Goal: Information Seeking & Learning: Learn about a topic

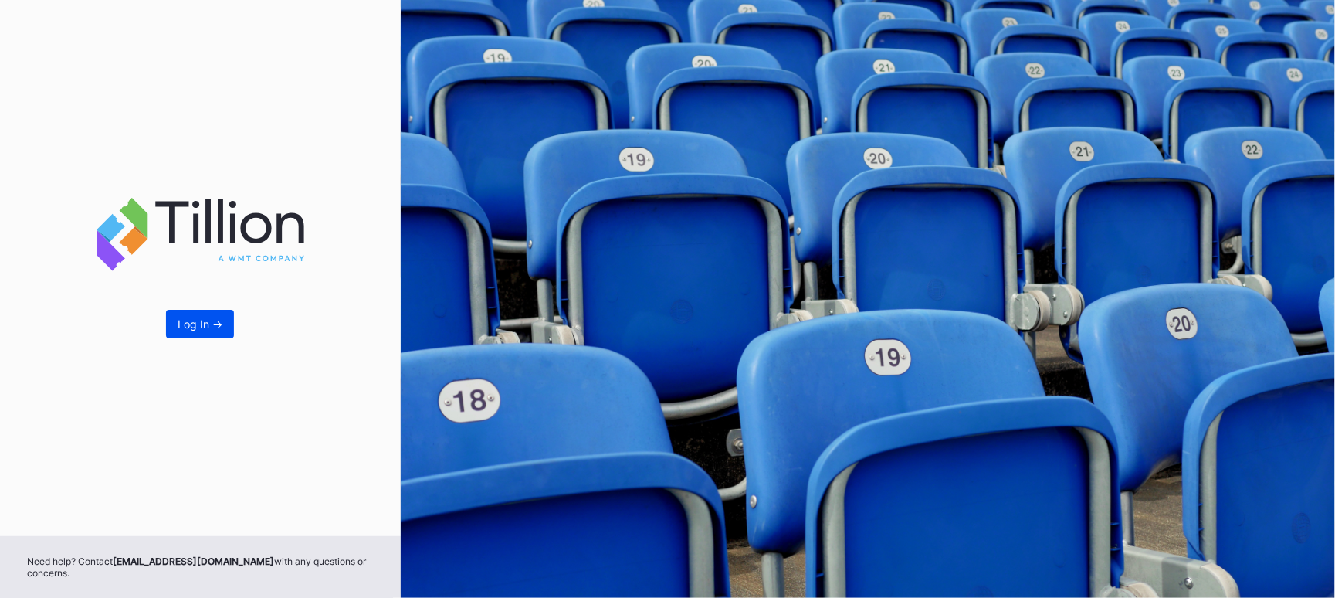
click at [208, 332] on button "Log In ->" at bounding box center [200, 324] width 68 height 29
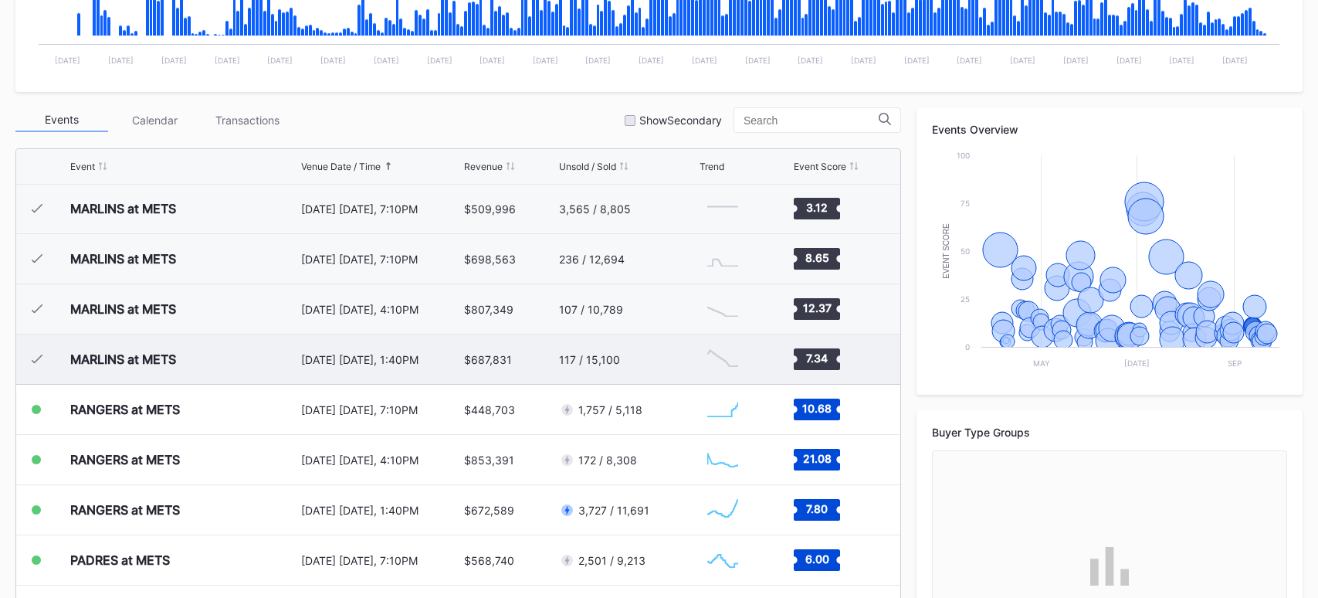
scroll to position [3361, 0]
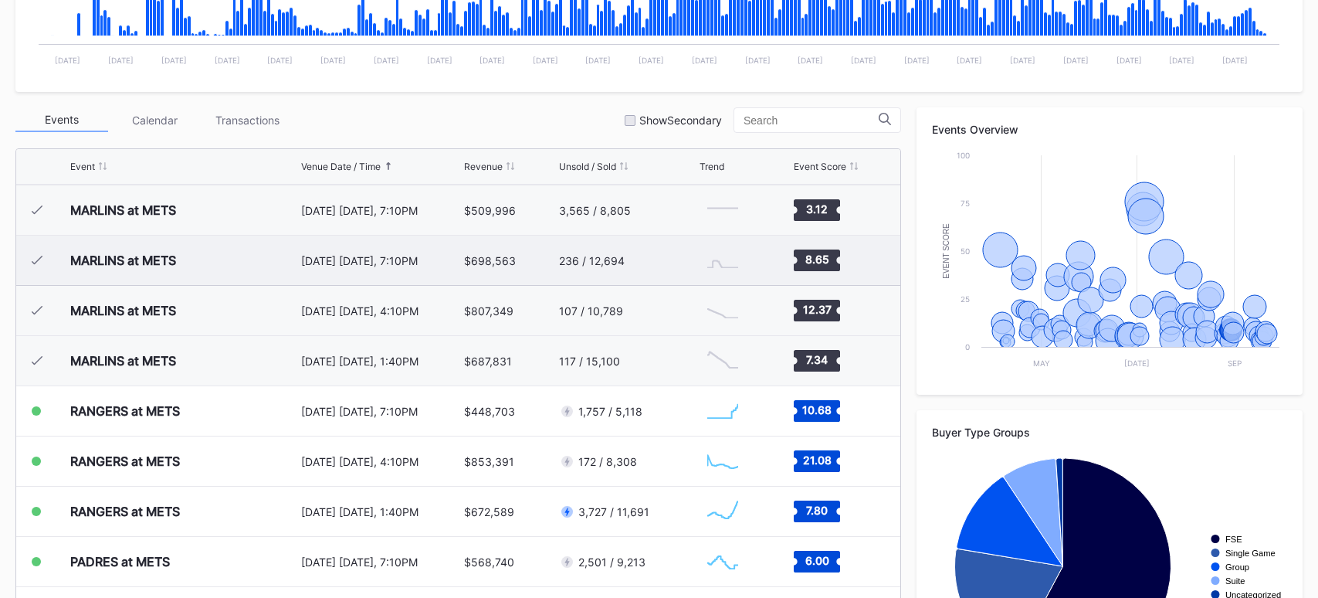
click at [260, 265] on div "MARLINS at METS" at bounding box center [183, 259] width 227 height 49
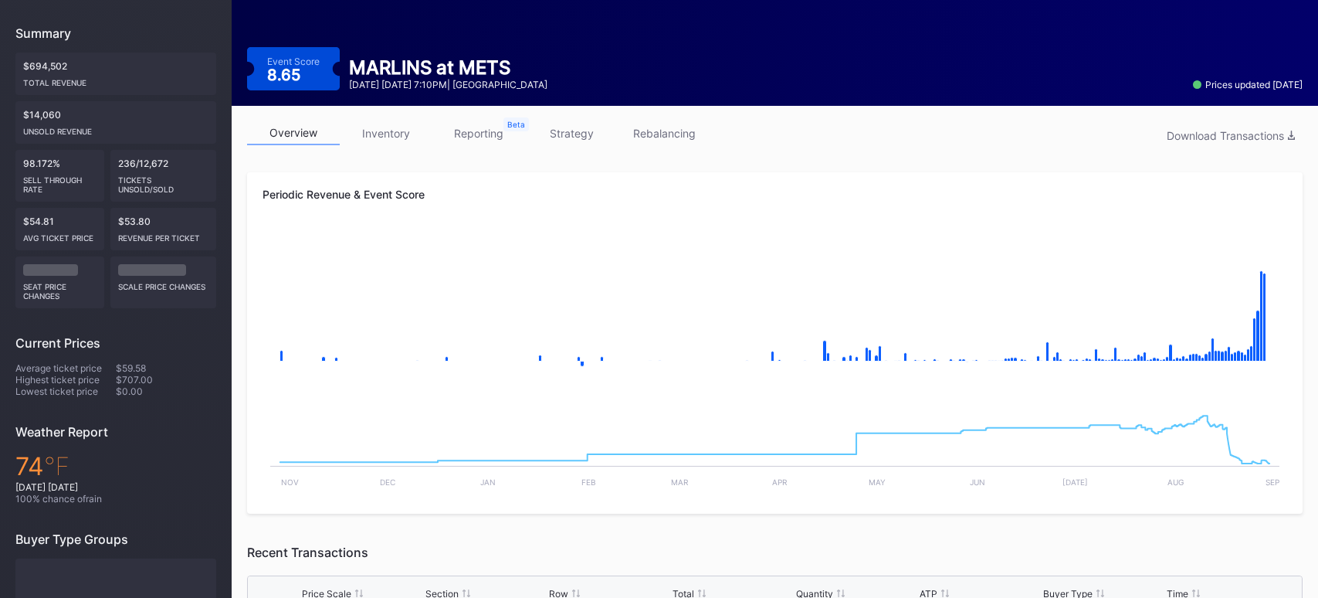
scroll to position [162, 0]
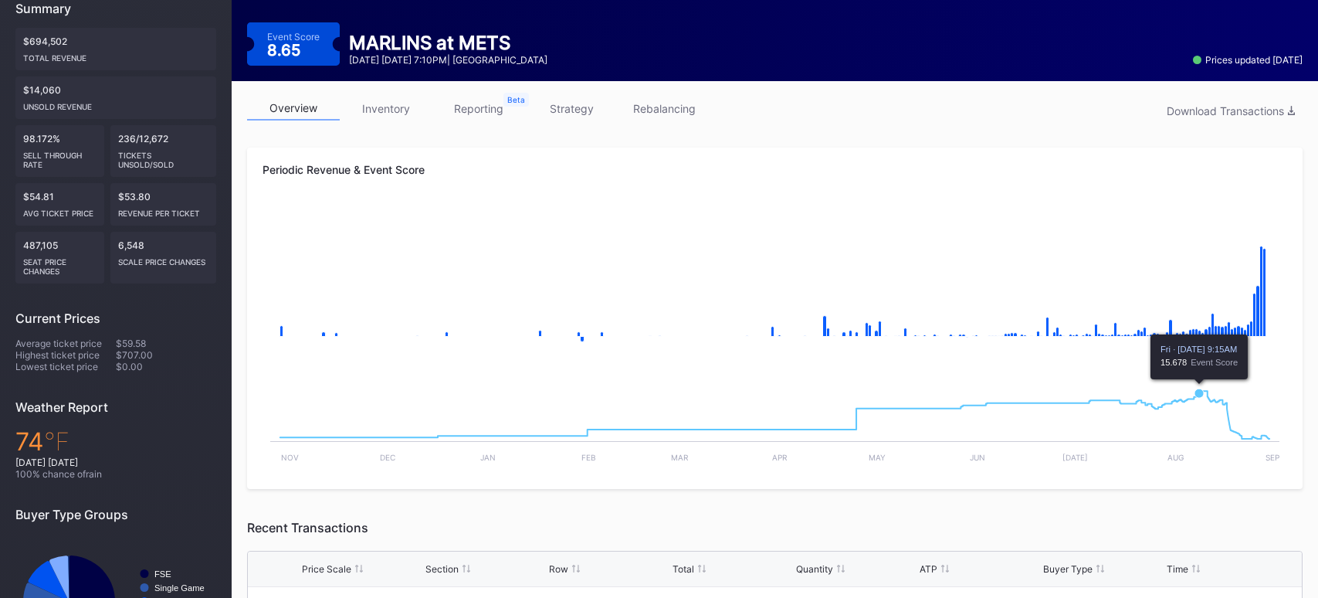
click at [1198, 401] on icon "Chart title" at bounding box center [774, 415] width 989 height 48
click at [1199, 392] on icon "Chart title" at bounding box center [1198, 392] width 9 height 9
click at [1206, 391] on g "Chart title" at bounding box center [774, 415] width 989 height 48
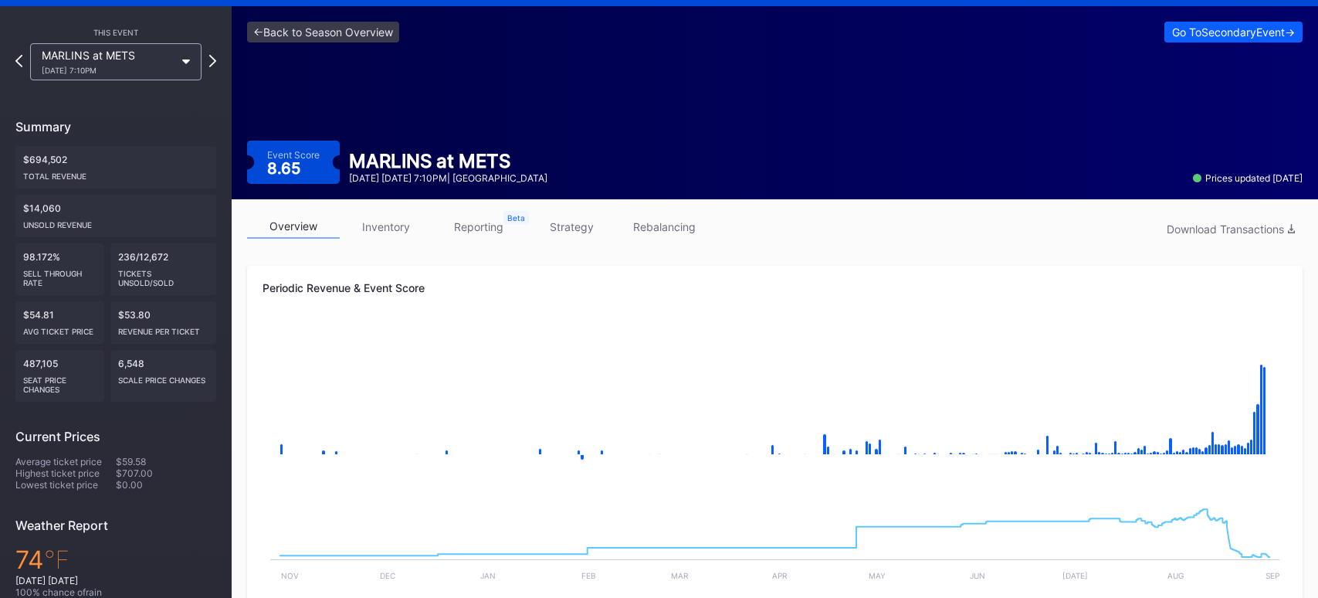
scroll to position [0, 0]
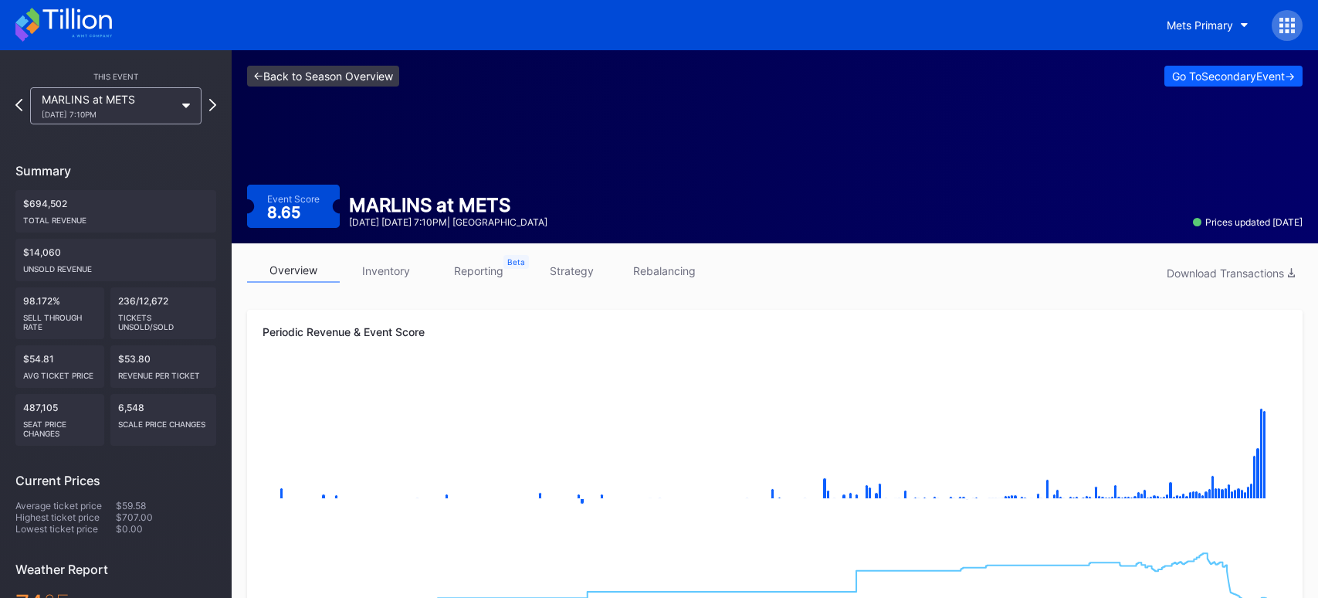
click at [288, 83] on link "<- Back to Season Overview" at bounding box center [323, 76] width 152 height 21
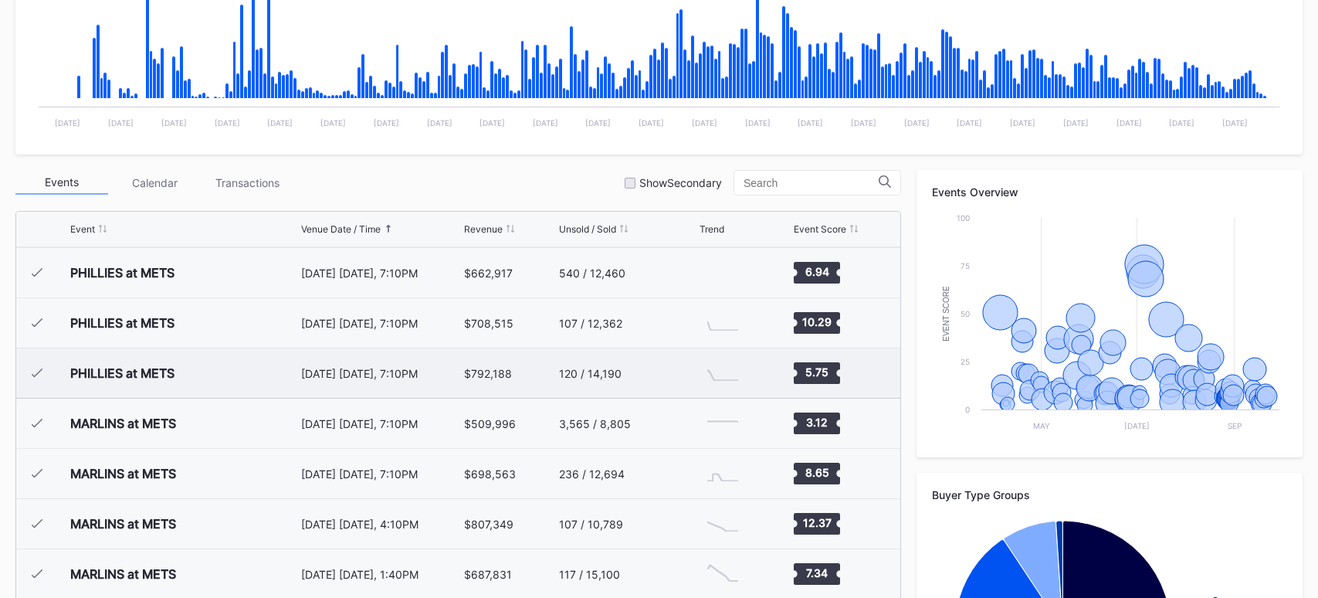
scroll to position [3209, 0]
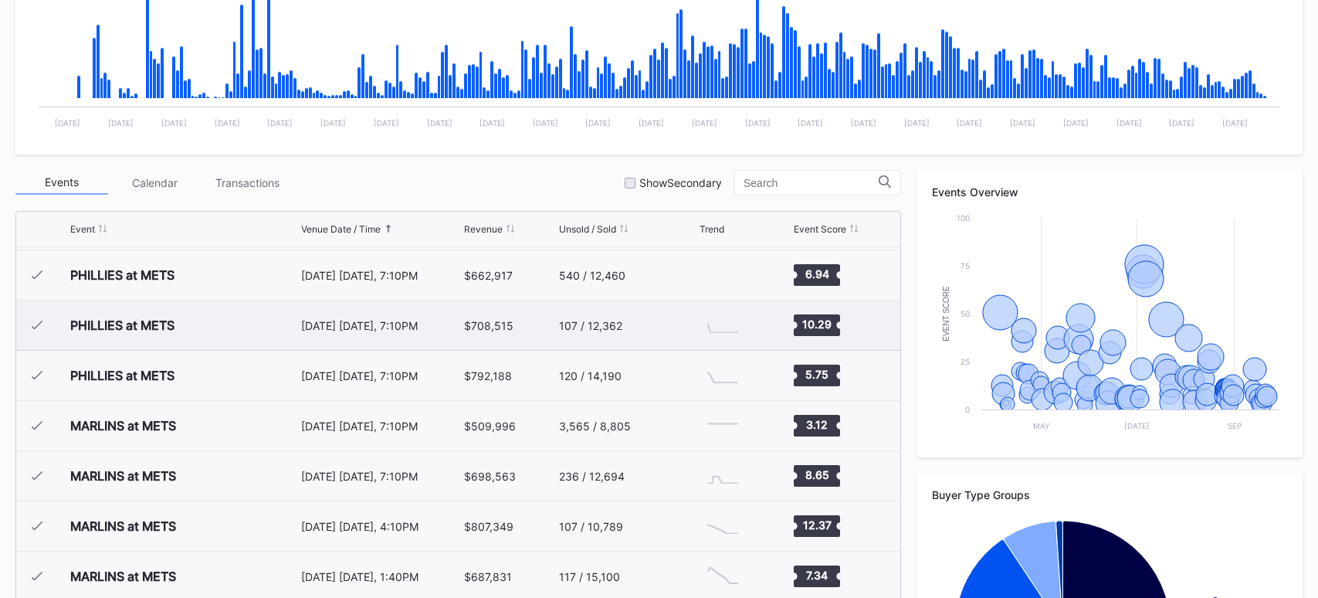
click at [147, 327] on div "PHILLIES at METS" at bounding box center [122, 324] width 104 height 15
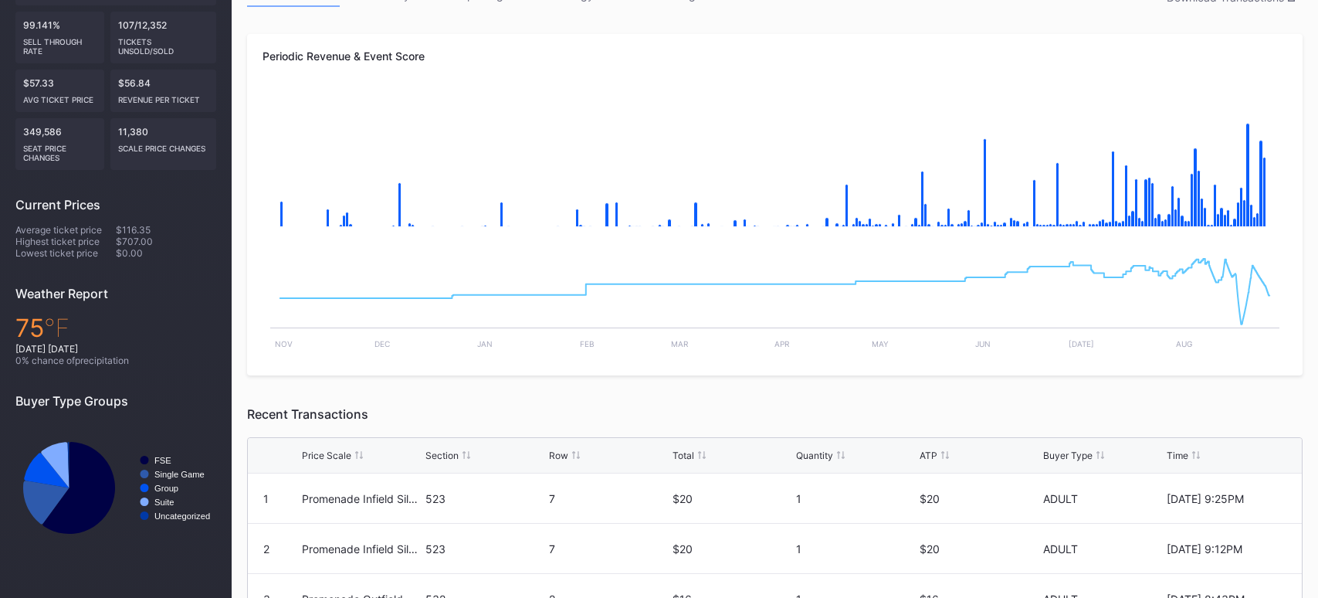
scroll to position [255, 0]
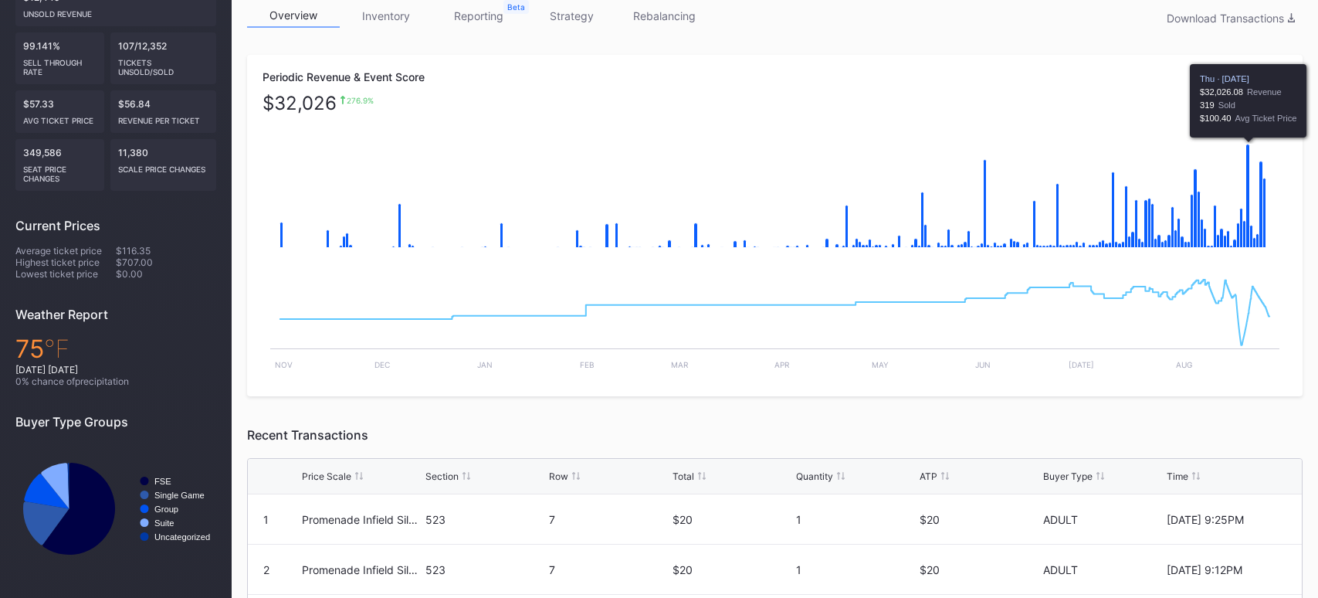
click at [1248, 217] on icon "Chart title" at bounding box center [1248, 195] width 4 height 103
click at [1248, 211] on icon "Chart title" at bounding box center [1248, 195] width 4 height 103
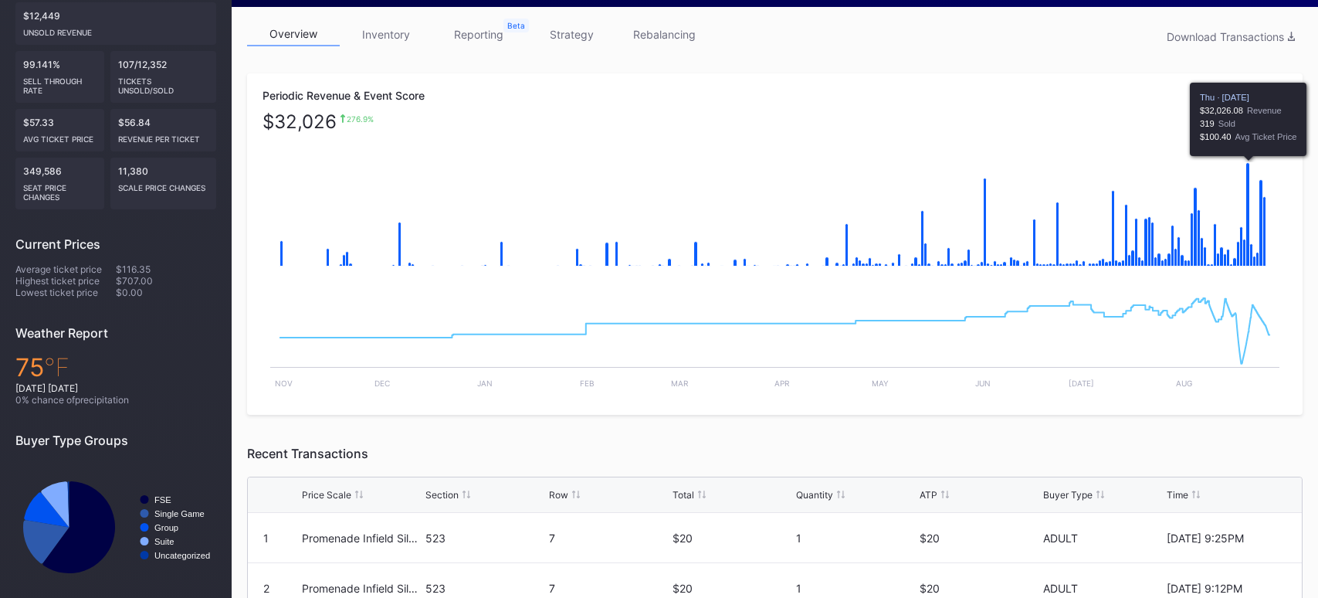
scroll to position [234, 0]
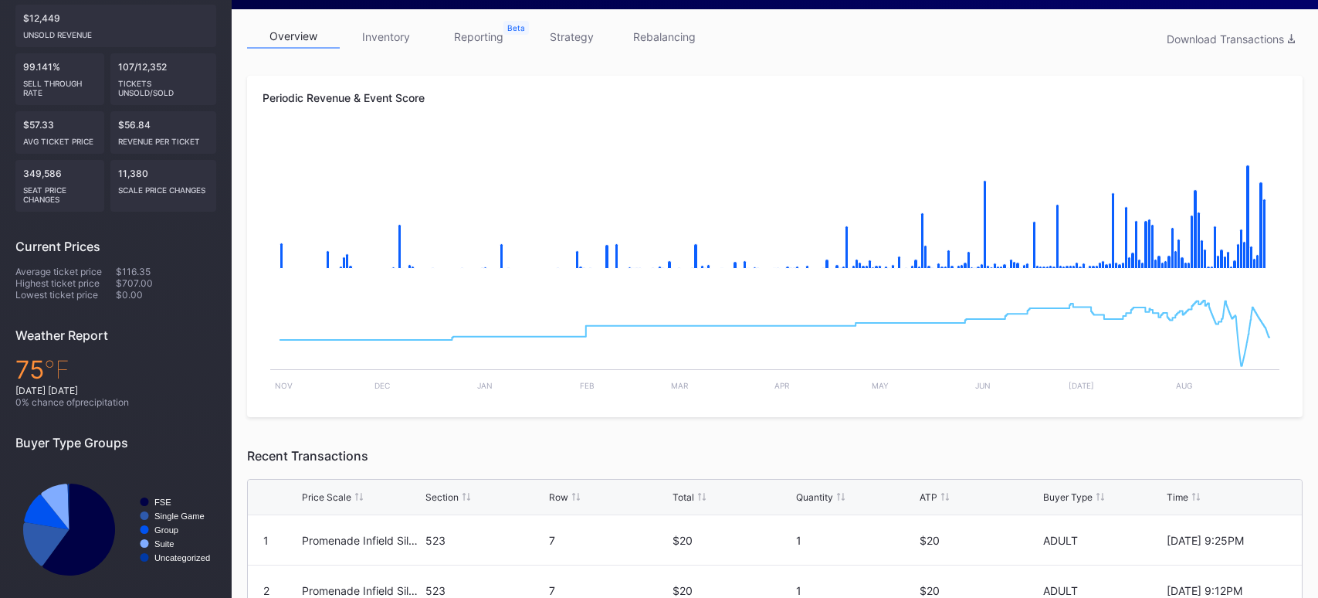
click at [485, 32] on link "reporting" at bounding box center [478, 37] width 93 height 24
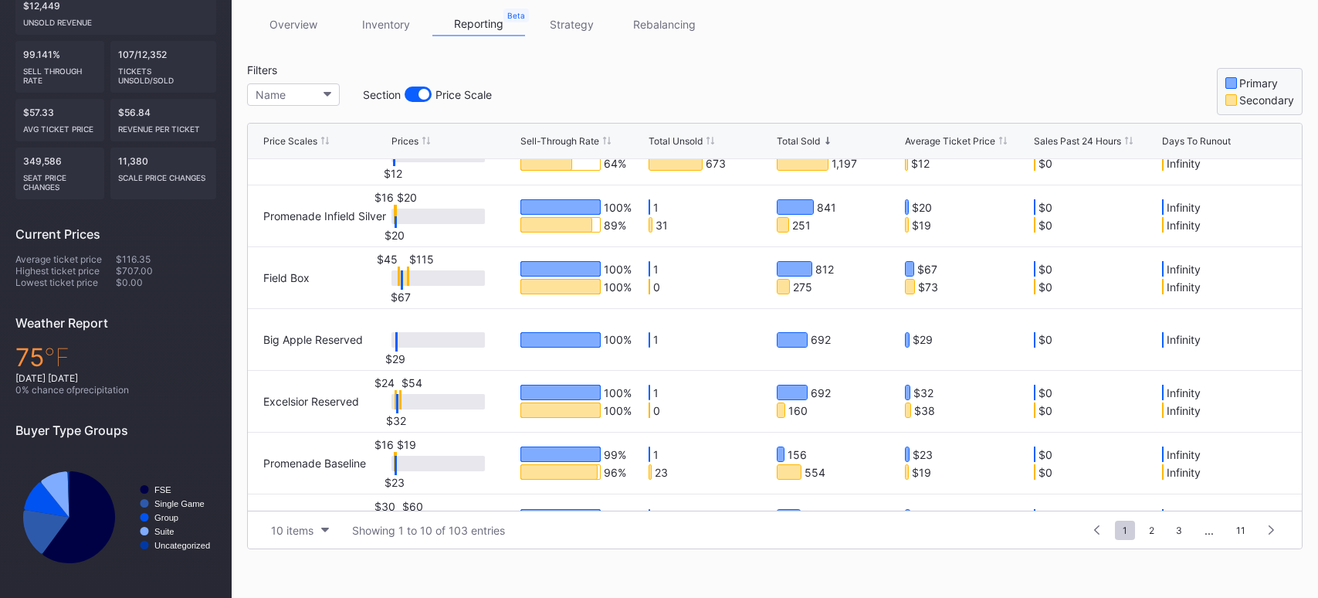
scroll to position [266, 0]
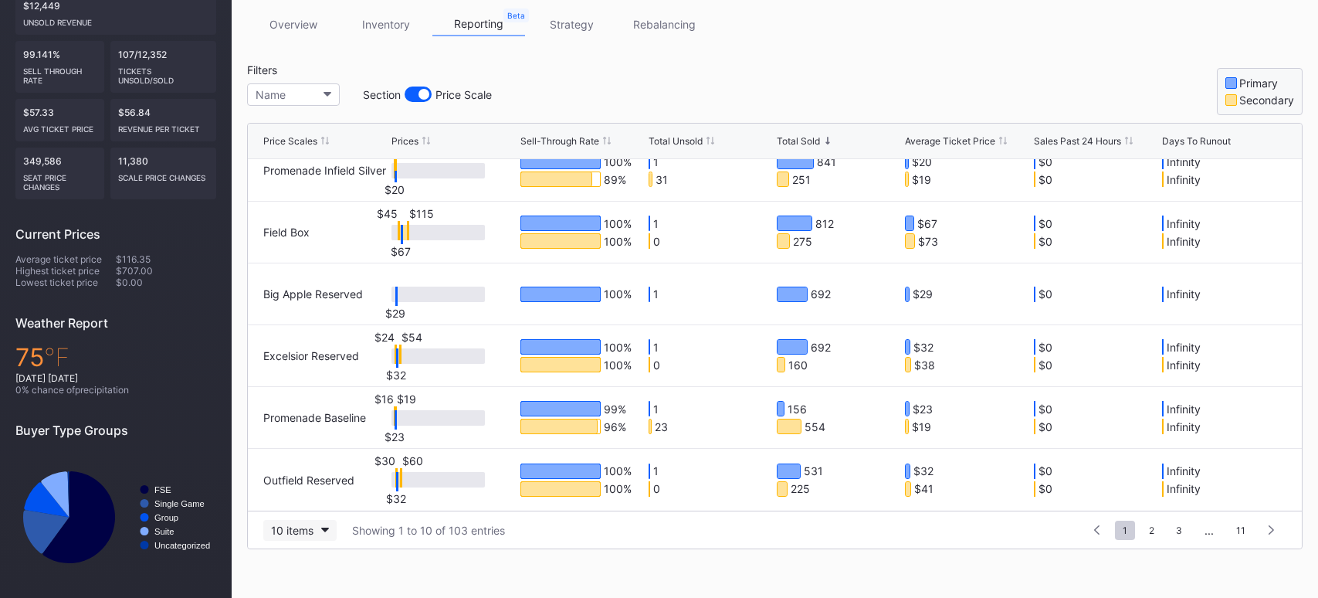
click at [330, 533] on button "10 items" at bounding box center [299, 530] width 73 height 21
click at [311, 442] on div "50 items" at bounding box center [299, 434] width 73 height 29
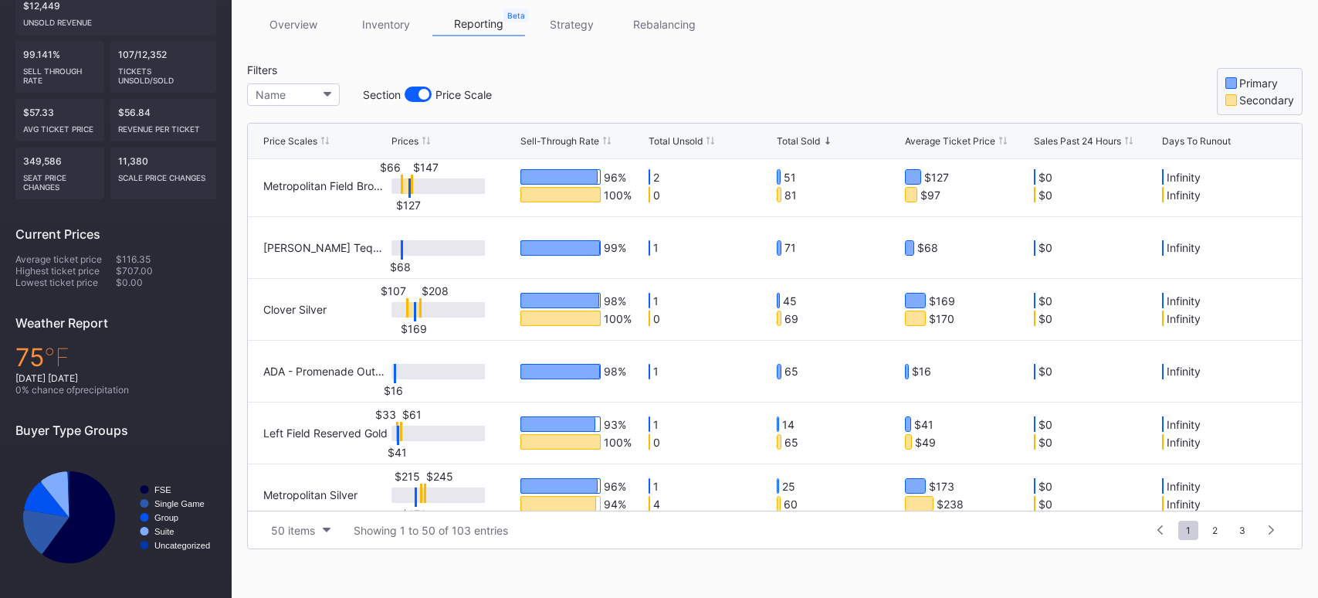
scroll to position [1746, 0]
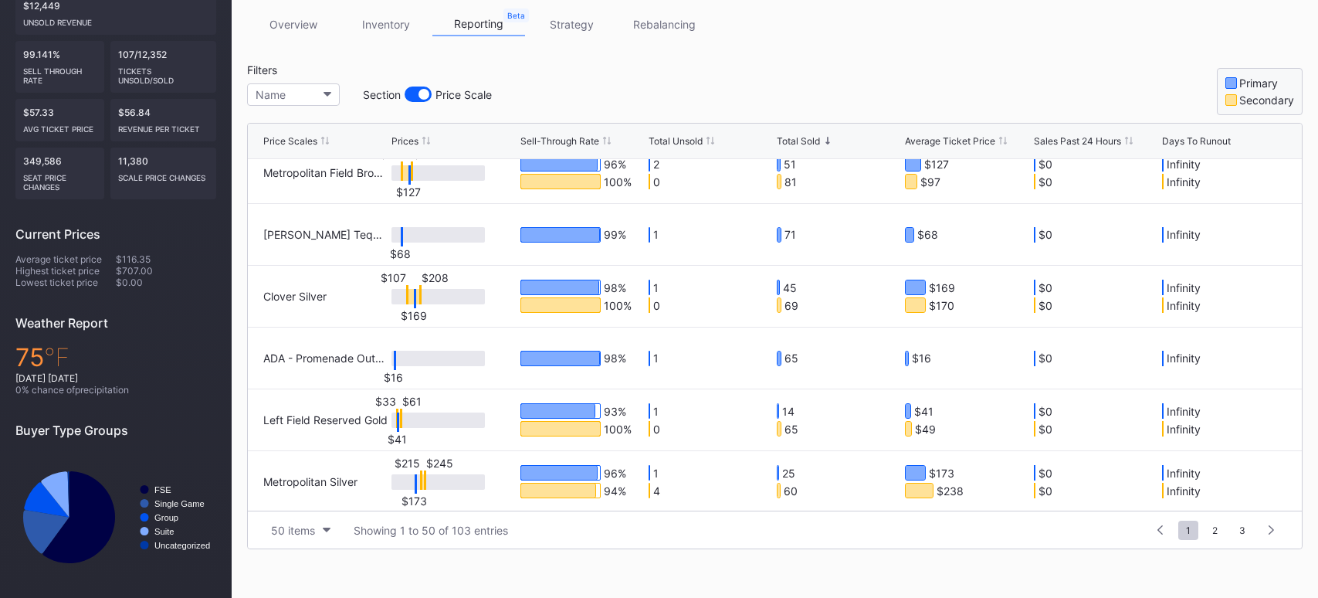
click at [608, 141] on icon at bounding box center [607, 141] width 8 height 8
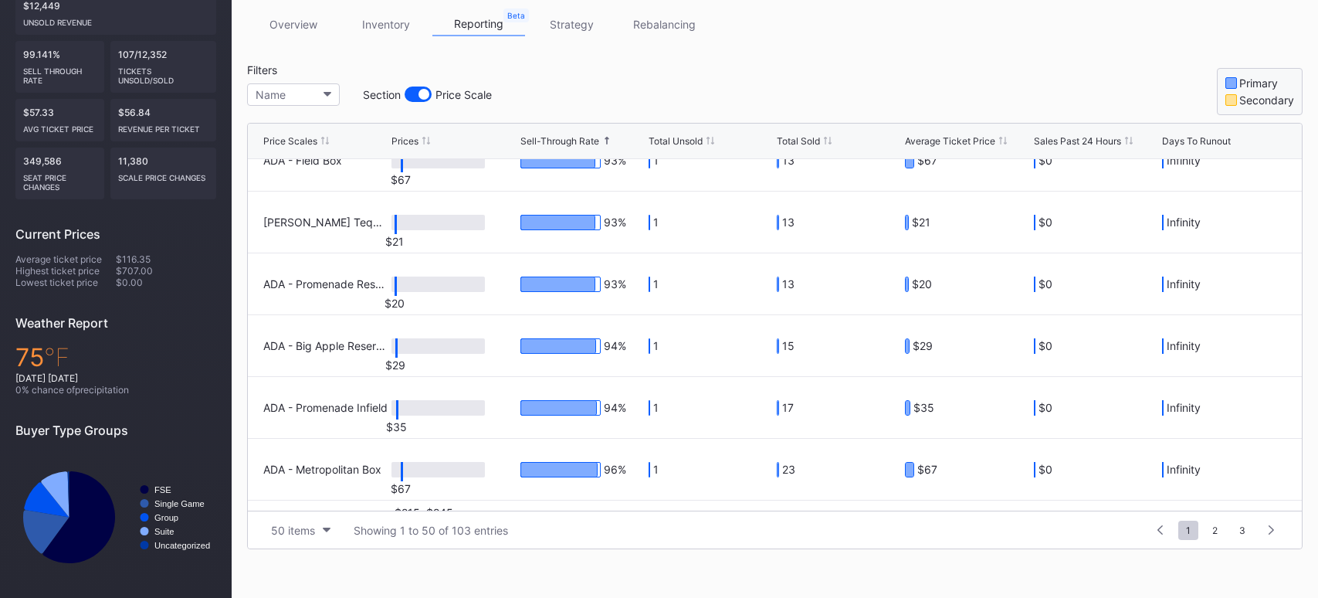
scroll to position [1393, 0]
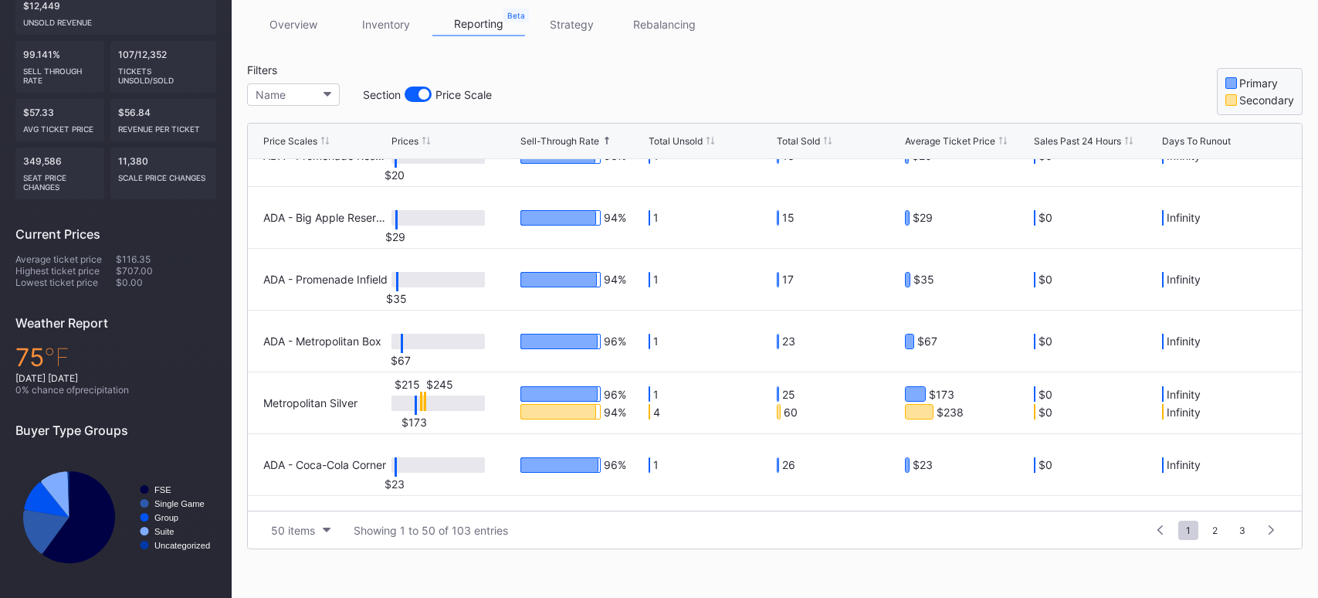
click at [423, 93] on div at bounding box center [423, 94] width 11 height 11
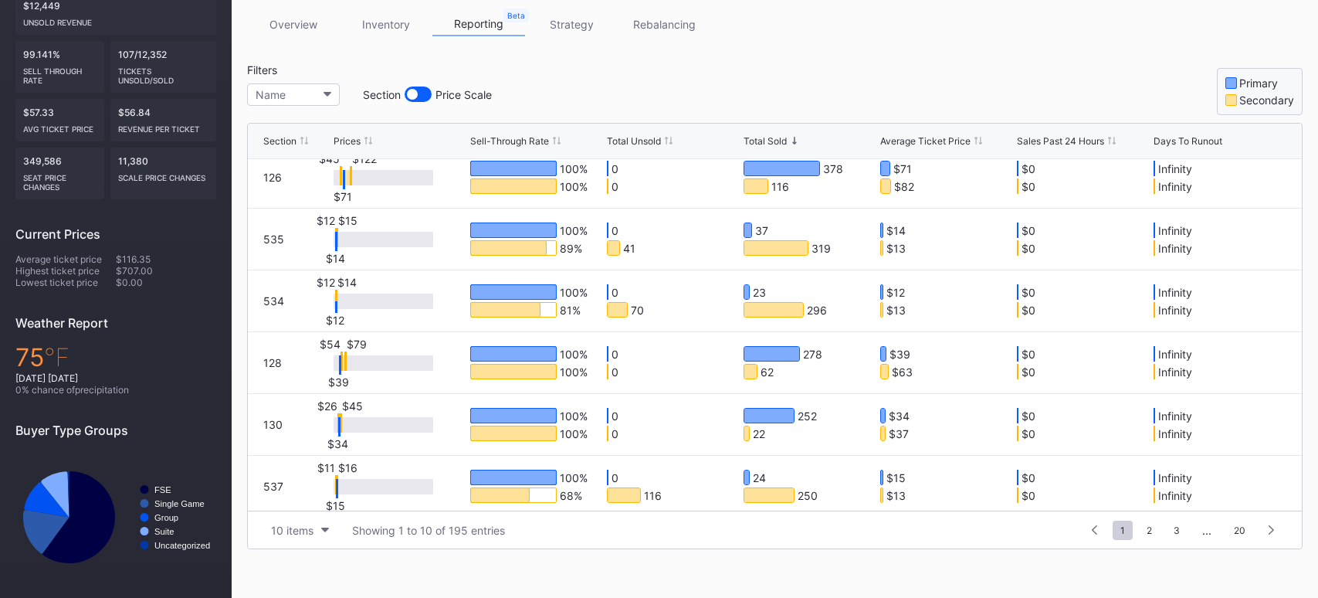
scroll to position [266, 0]
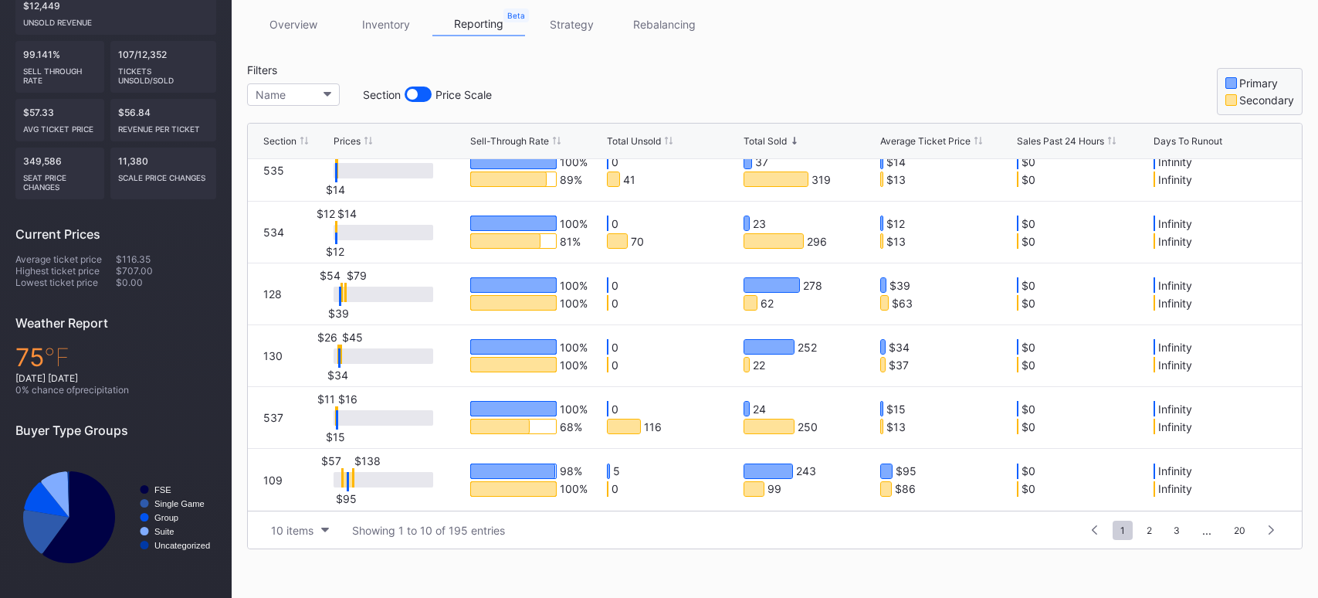
click at [418, 97] on div at bounding box center [418, 93] width 27 height 15
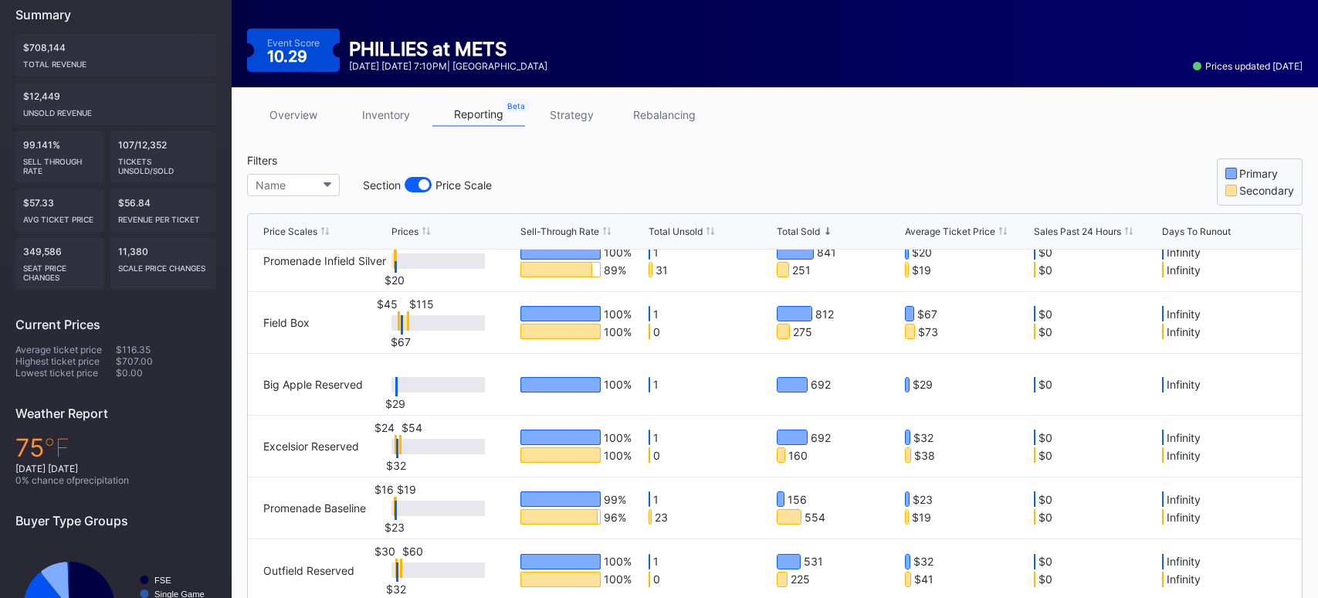
scroll to position [246, 0]
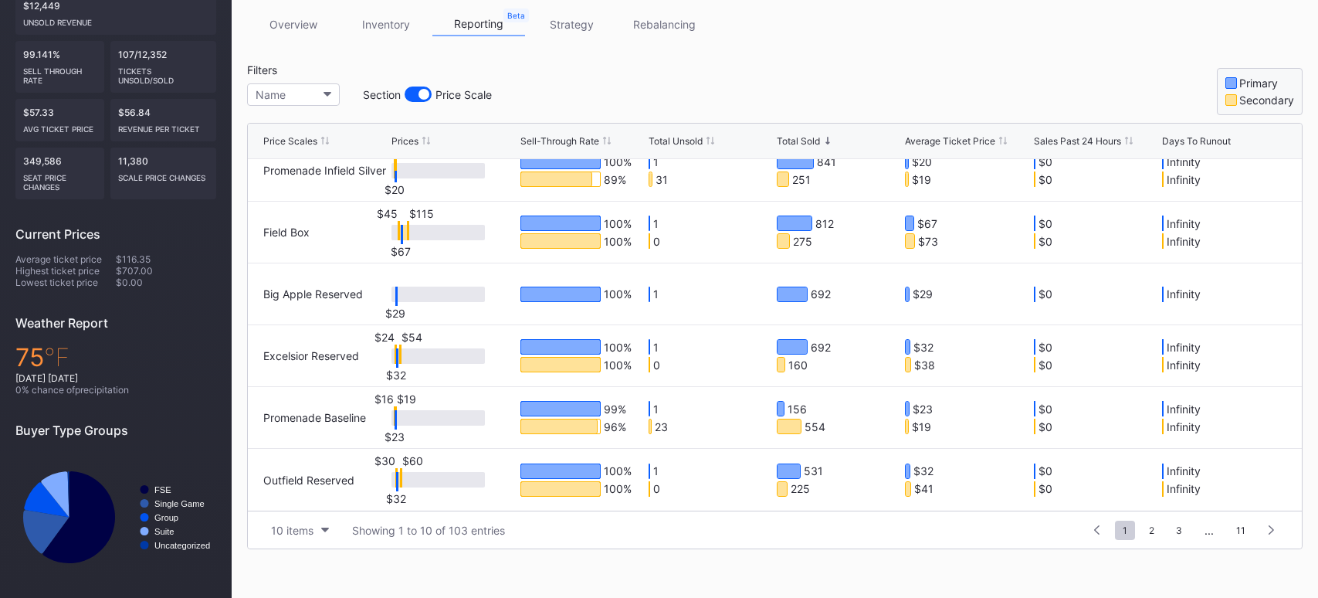
click at [611, 144] on div "Sell-Through Rate" at bounding box center [582, 141] width 124 height 12
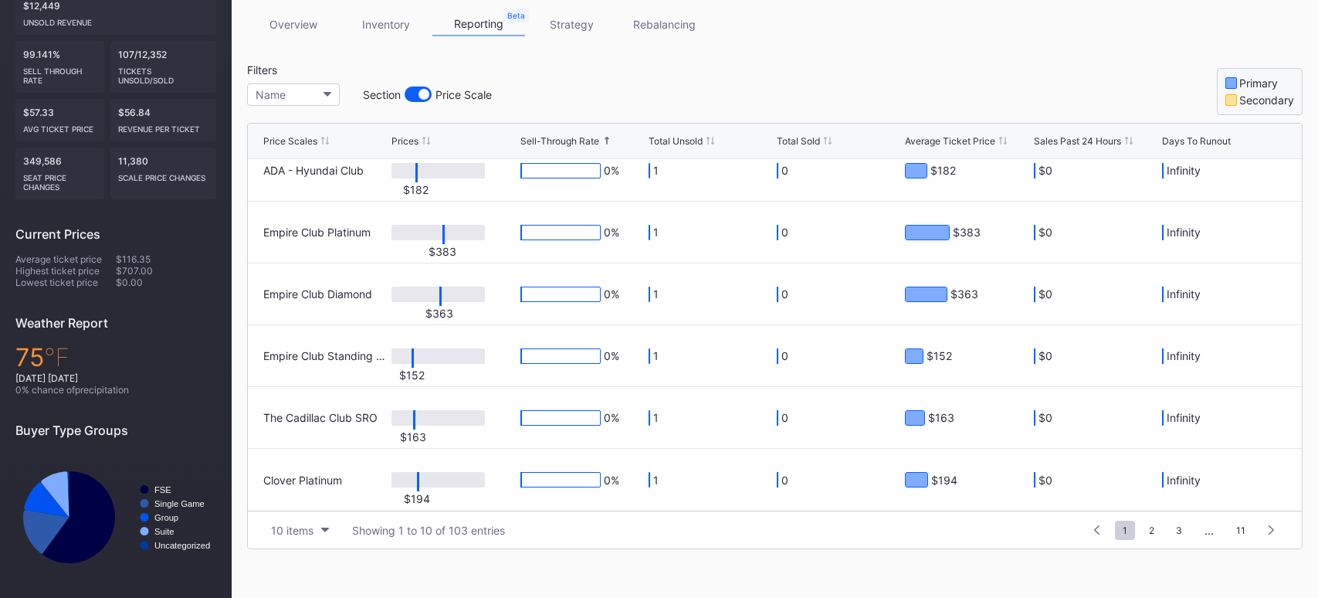
scroll to position [0, 0]
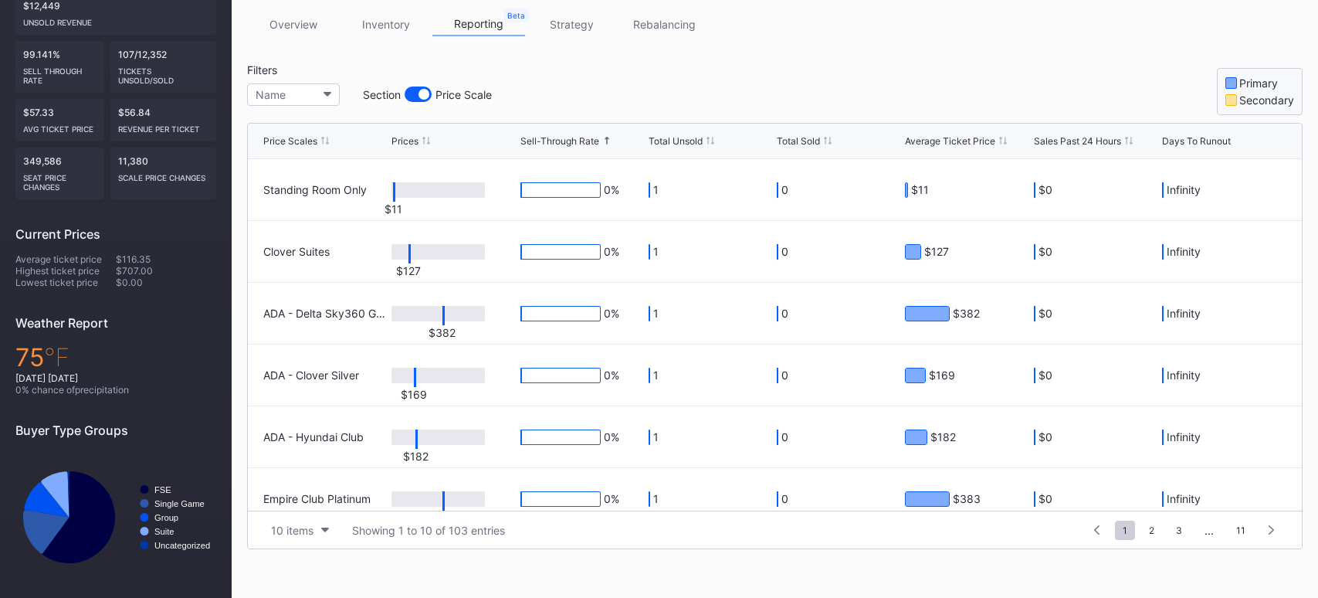
click at [605, 141] on icon at bounding box center [607, 141] width 8 height 8
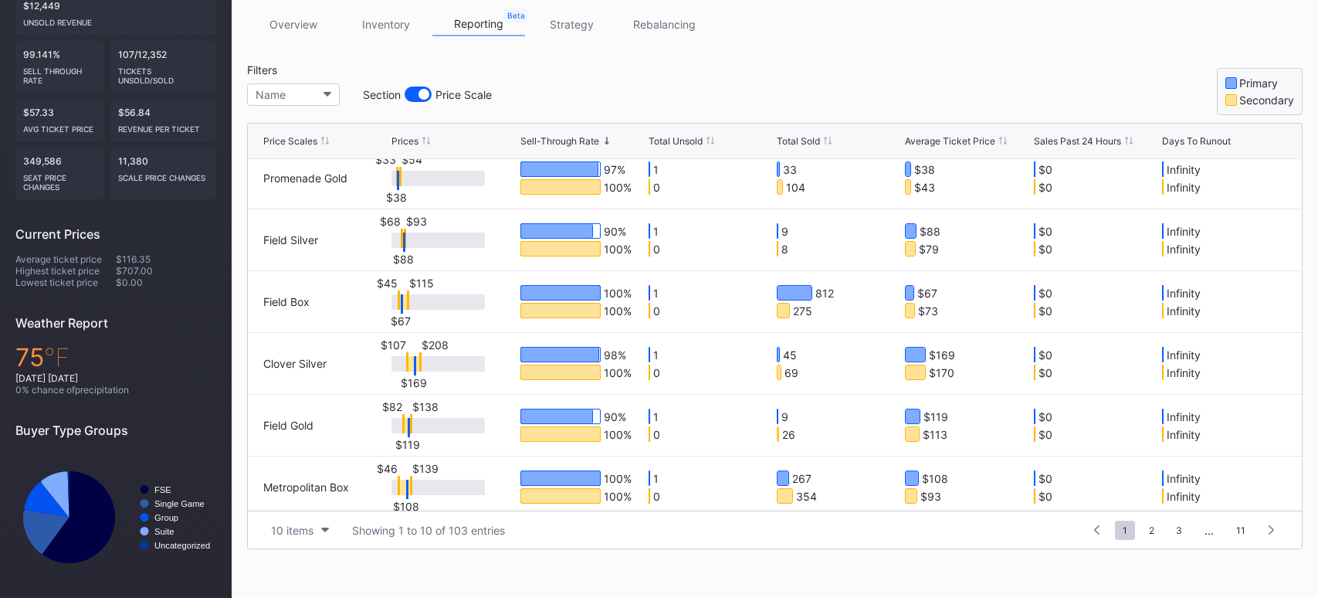
scroll to position [15, 0]
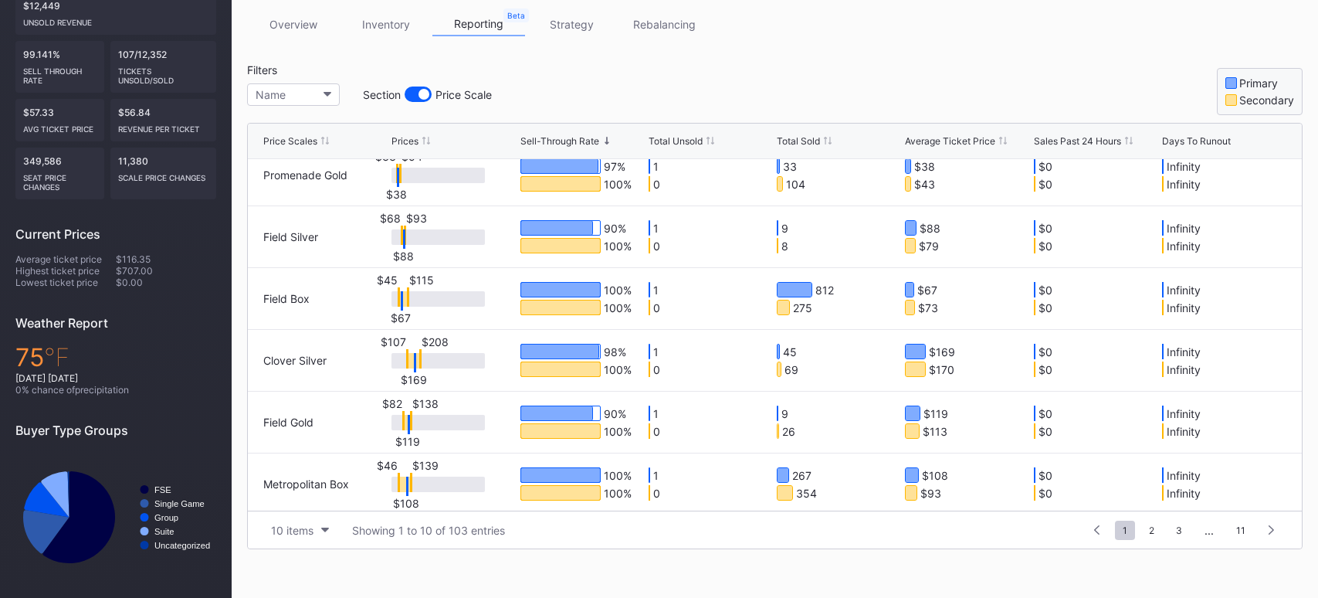
click at [405, 366] on div "$107 $208 $169" at bounding box center [453, 360] width 124 height 61
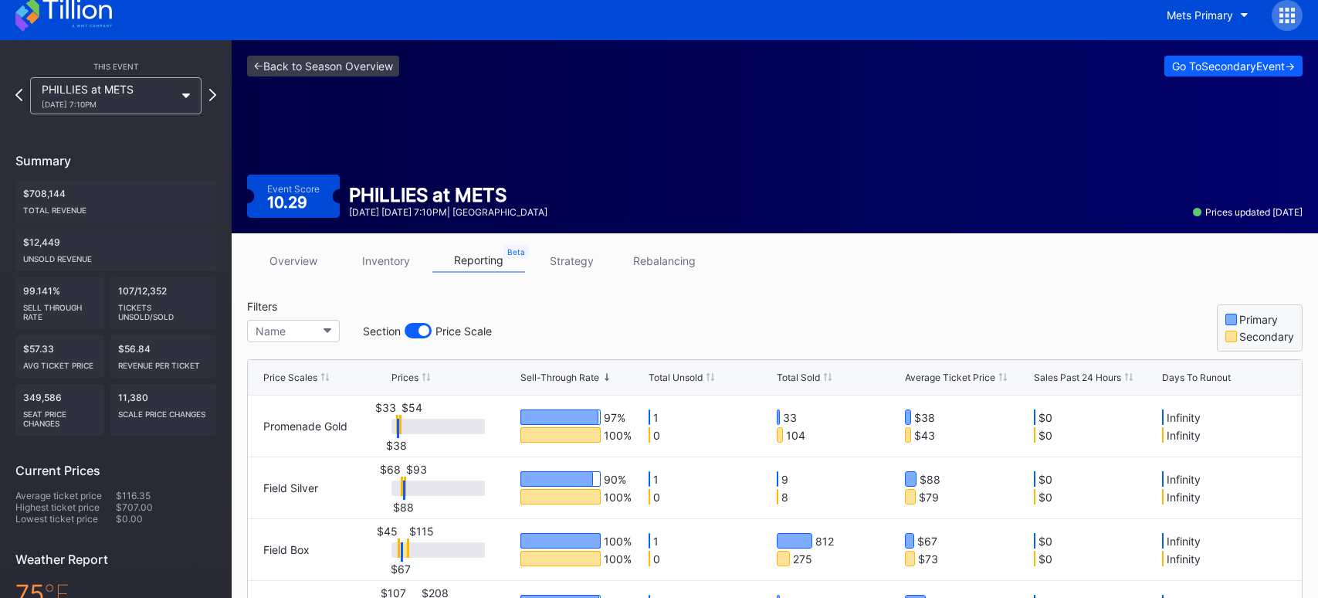
scroll to position [14, 0]
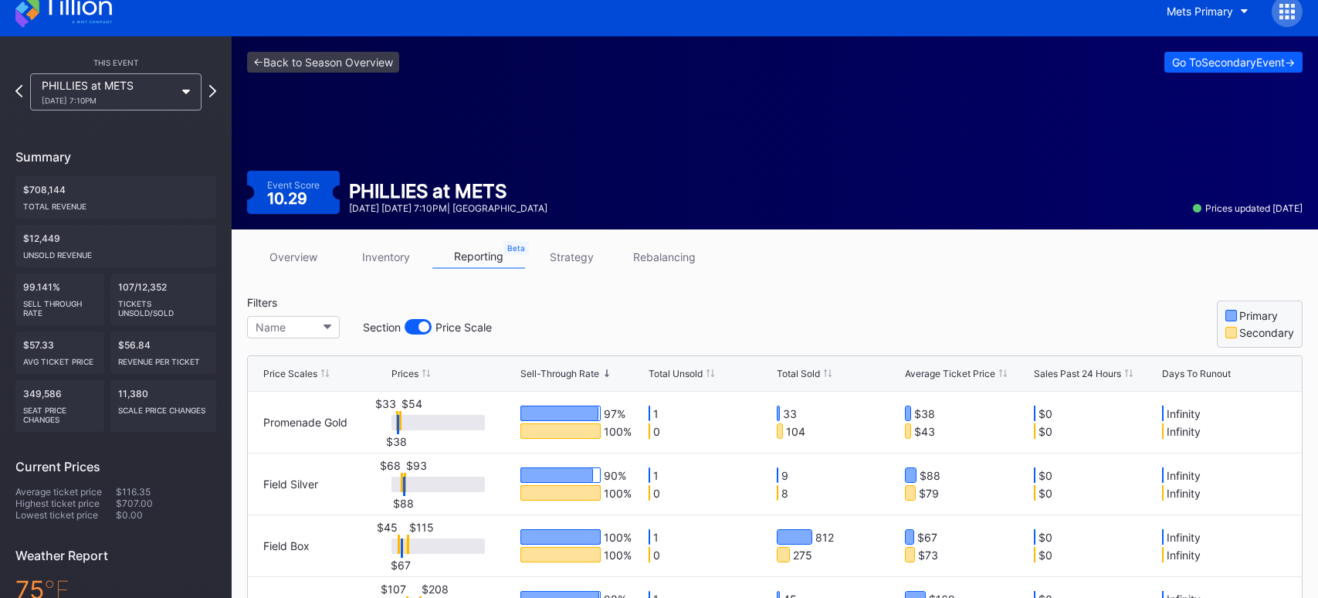
click at [400, 266] on link "inventory" at bounding box center [386, 257] width 93 height 24
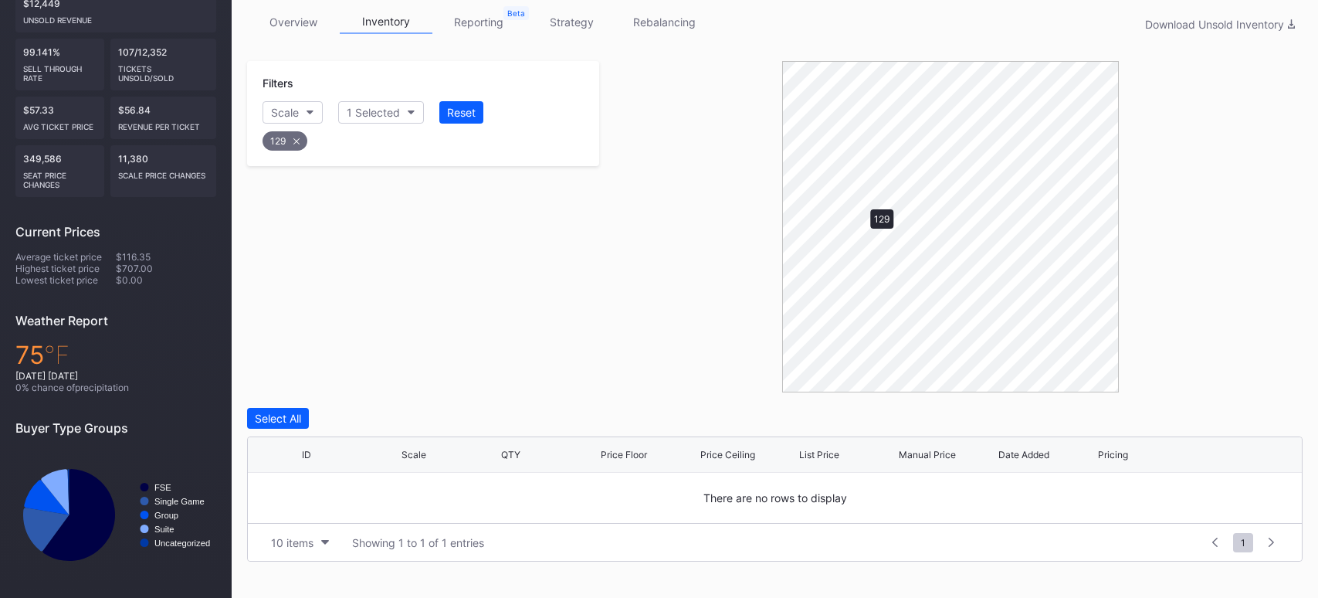
scroll to position [246, 0]
click at [309, 117] on button "Scale" at bounding box center [292, 114] width 60 height 22
click at [296, 142] on icon at bounding box center [296, 143] width 6 height 6
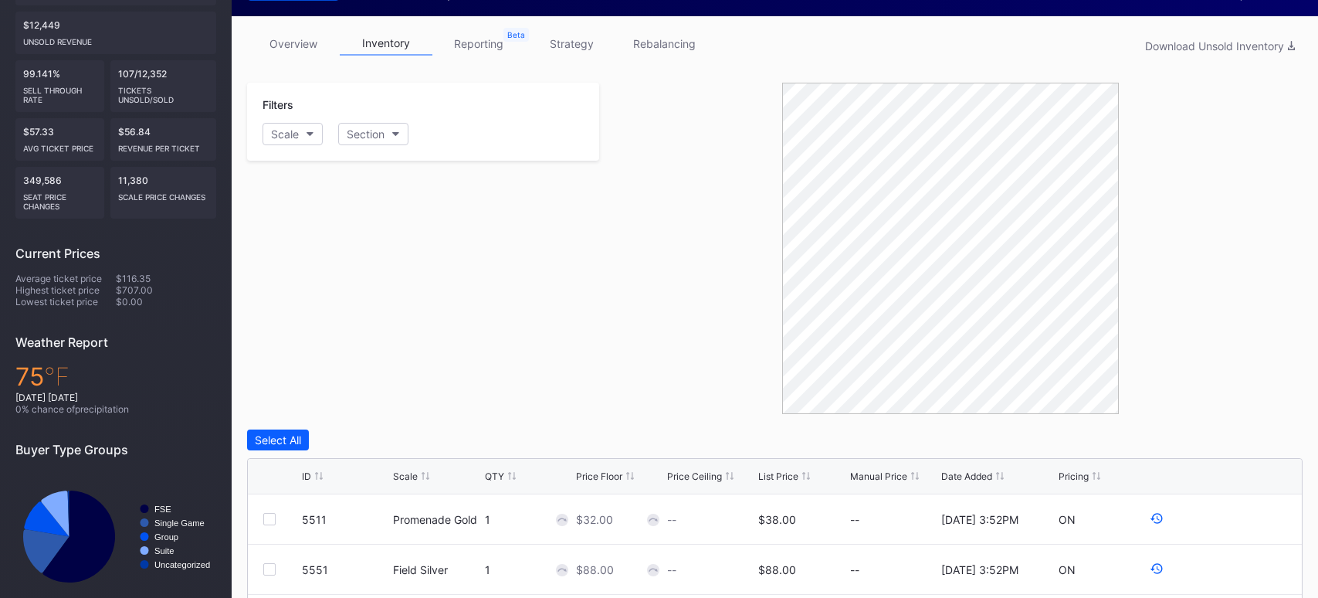
scroll to position [225, 0]
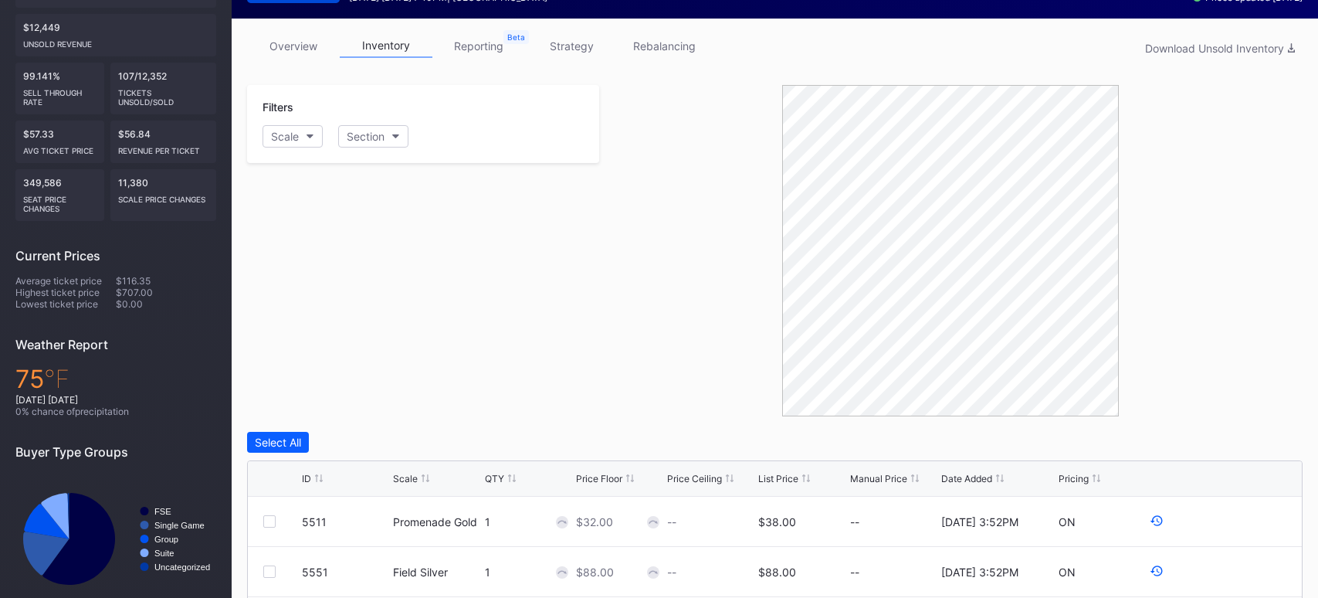
click at [483, 47] on link "reporting" at bounding box center [478, 46] width 93 height 24
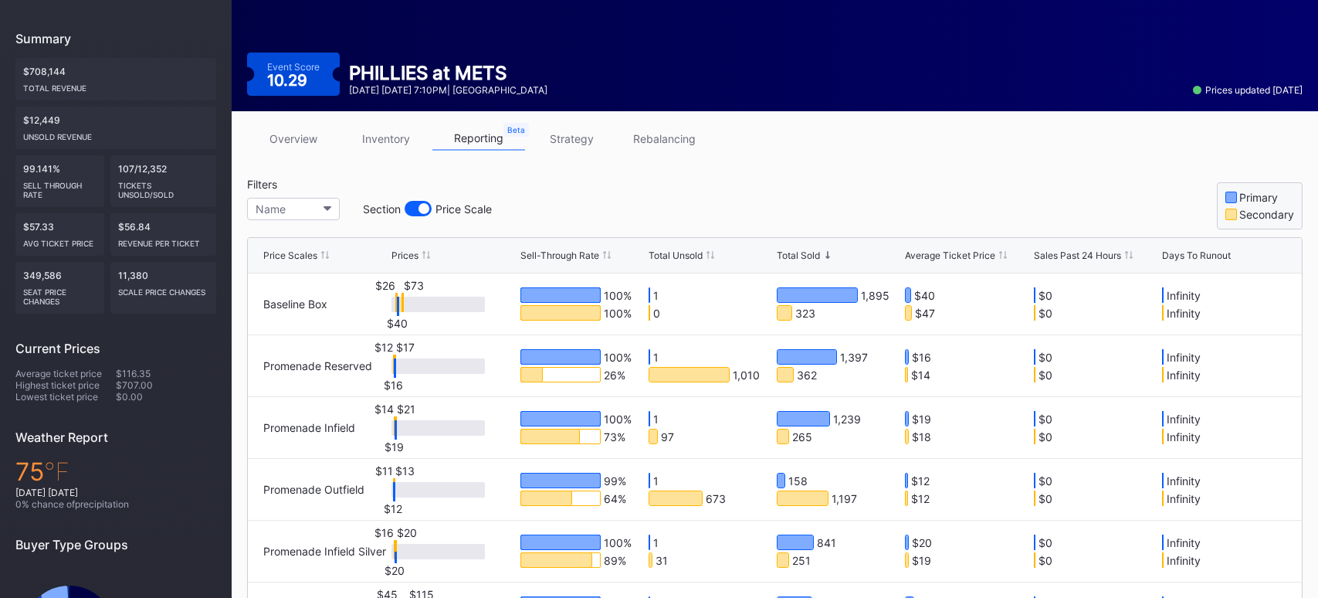
scroll to position [133, 0]
click at [305, 207] on button "Name" at bounding box center [293, 208] width 93 height 22
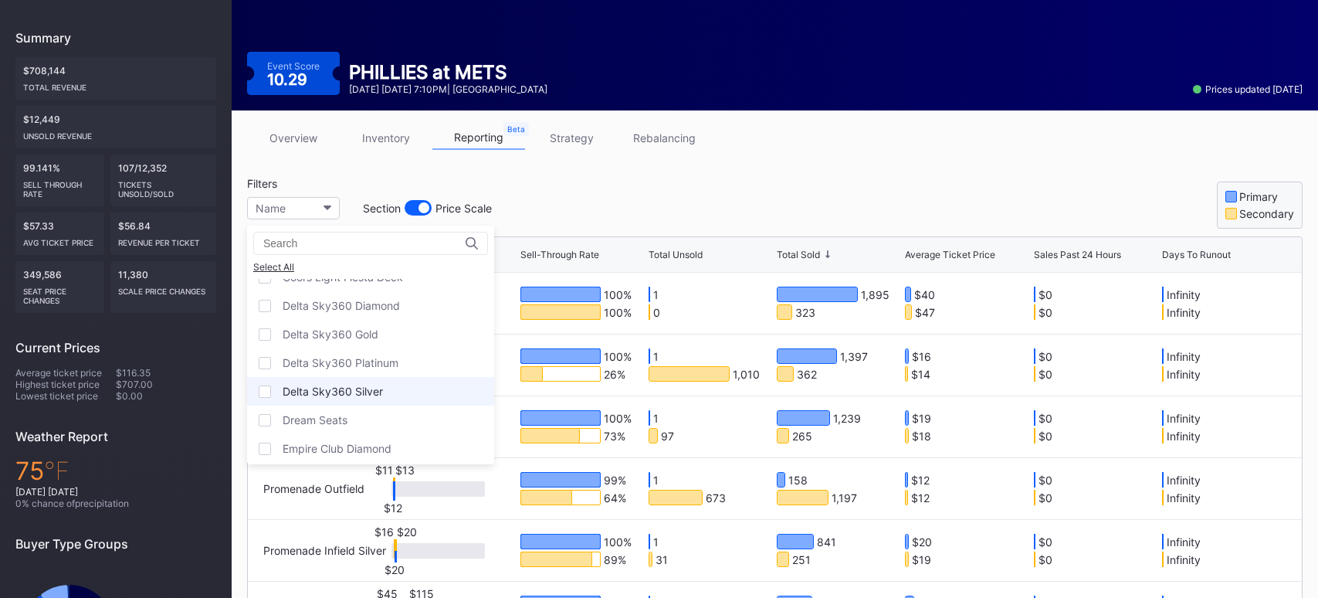
scroll to position [901, 0]
click at [267, 386] on div at bounding box center [265, 392] width 12 height 12
click at [266, 357] on div at bounding box center [265, 363] width 12 height 12
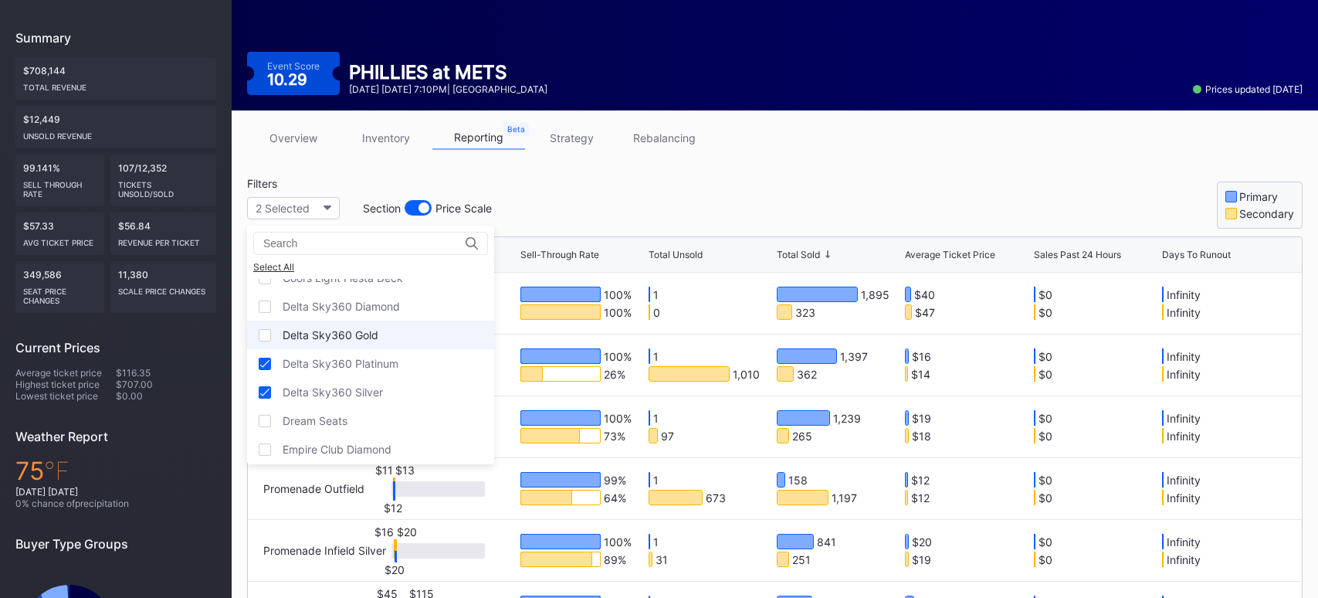
click at [265, 329] on div at bounding box center [265, 335] width 12 height 12
click at [267, 300] on div at bounding box center [265, 306] width 12 height 12
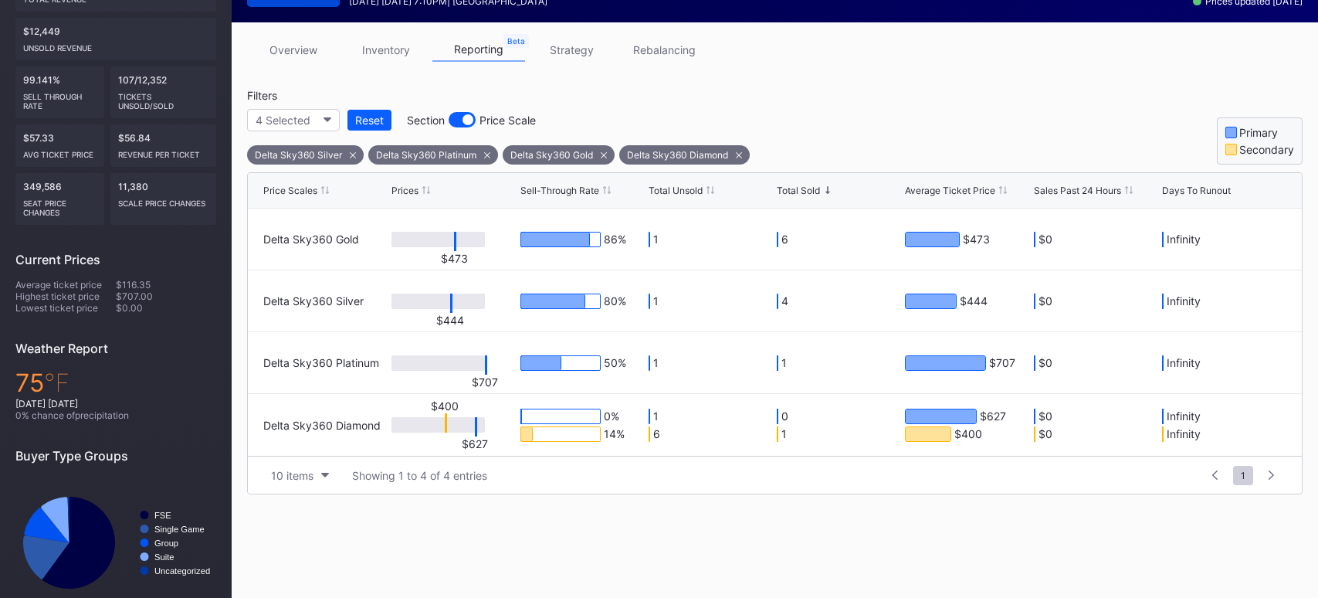
scroll to position [246, 0]
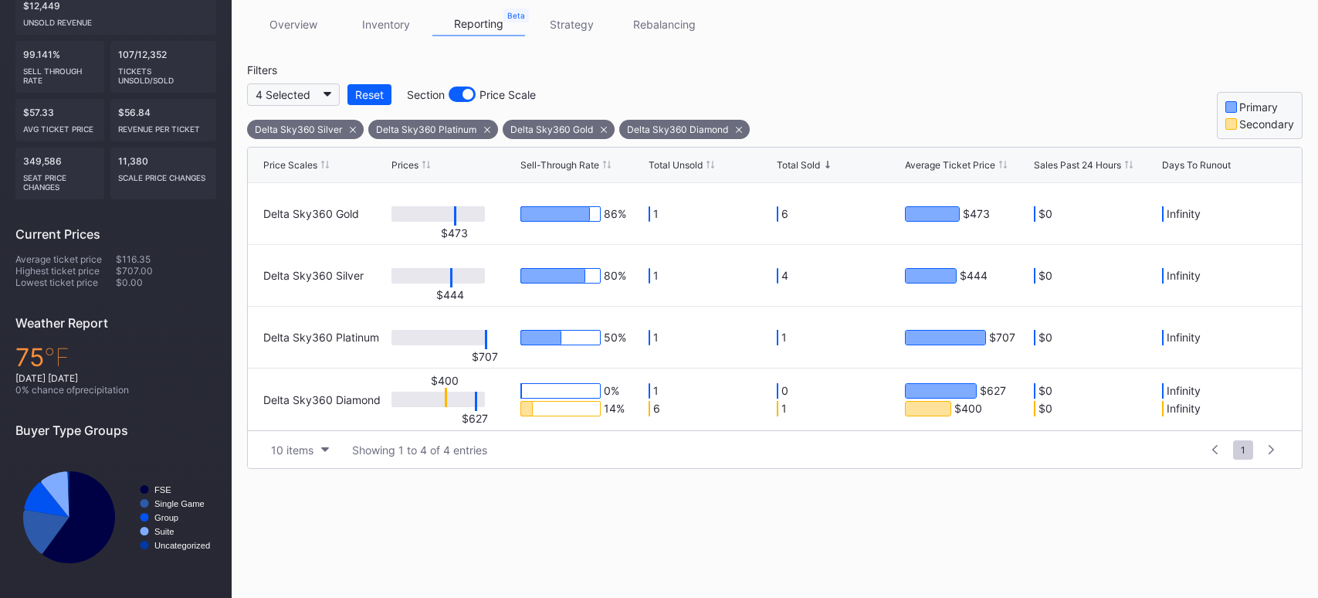
click at [321, 90] on button "4 Selected" at bounding box center [293, 94] width 93 height 22
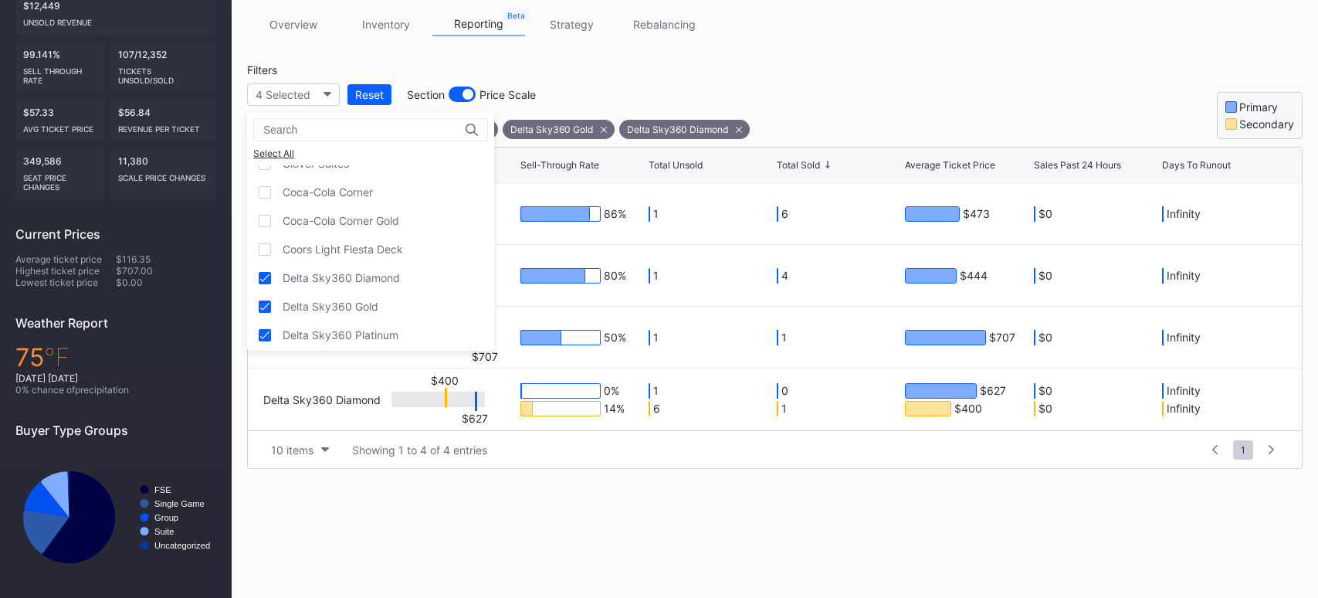
scroll to position [772, 0]
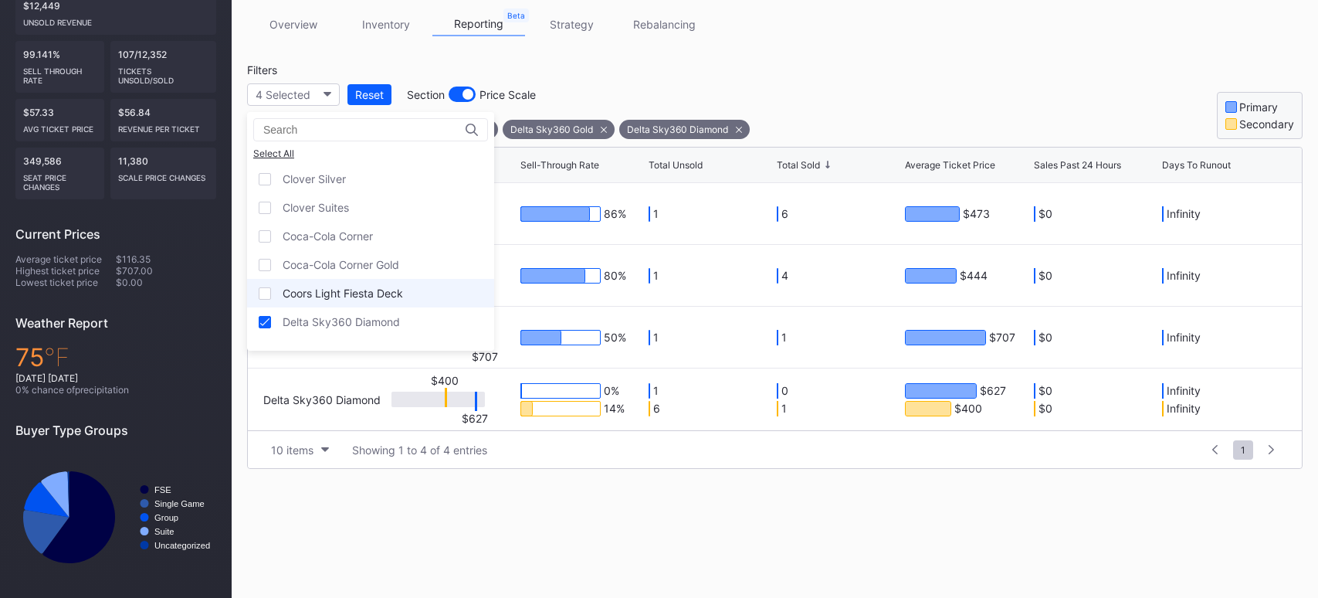
click at [266, 287] on div at bounding box center [265, 293] width 12 height 12
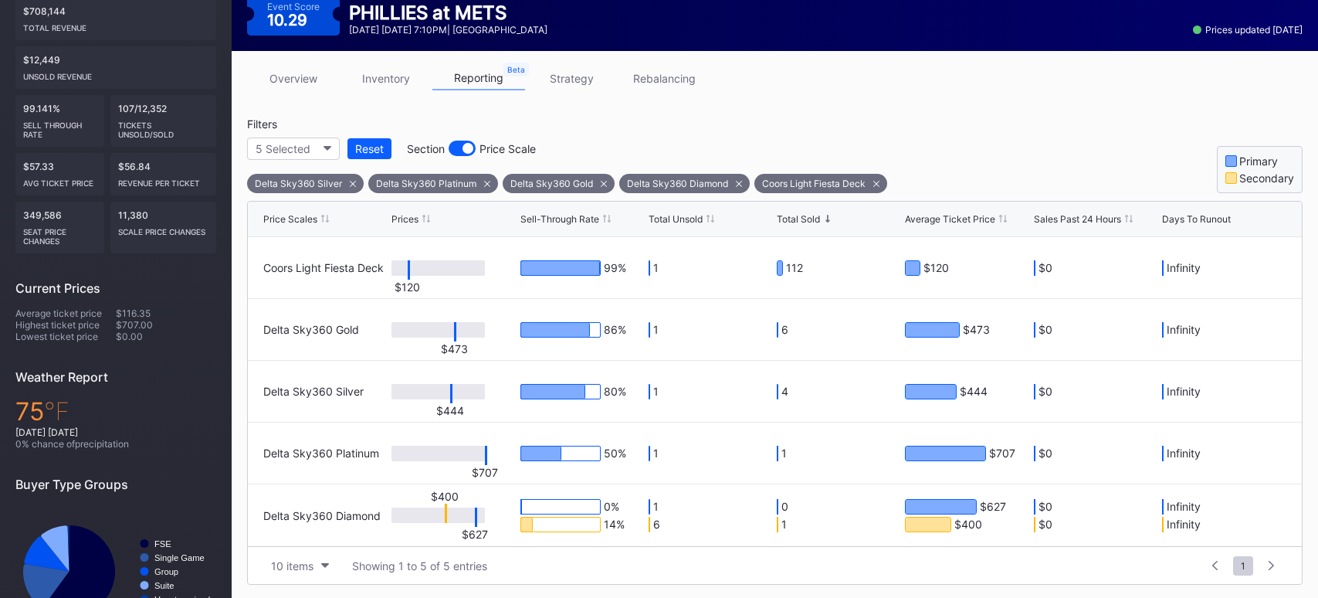
scroll to position [153, 0]
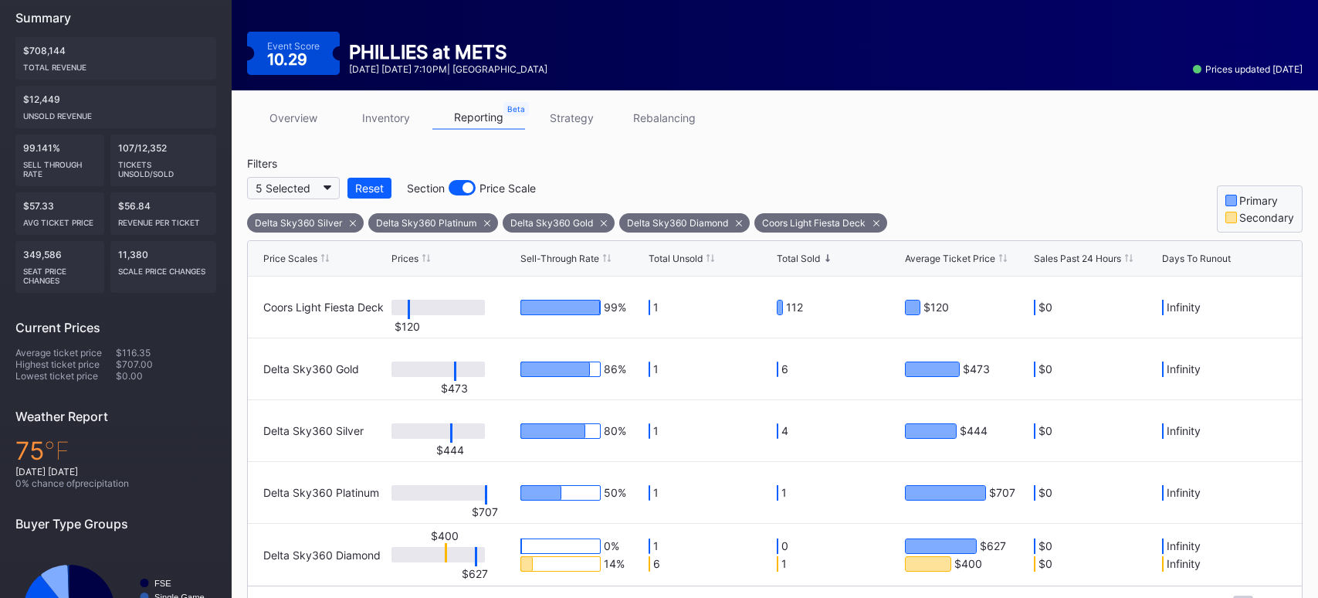
click at [329, 188] on button "5 Selected" at bounding box center [293, 188] width 93 height 22
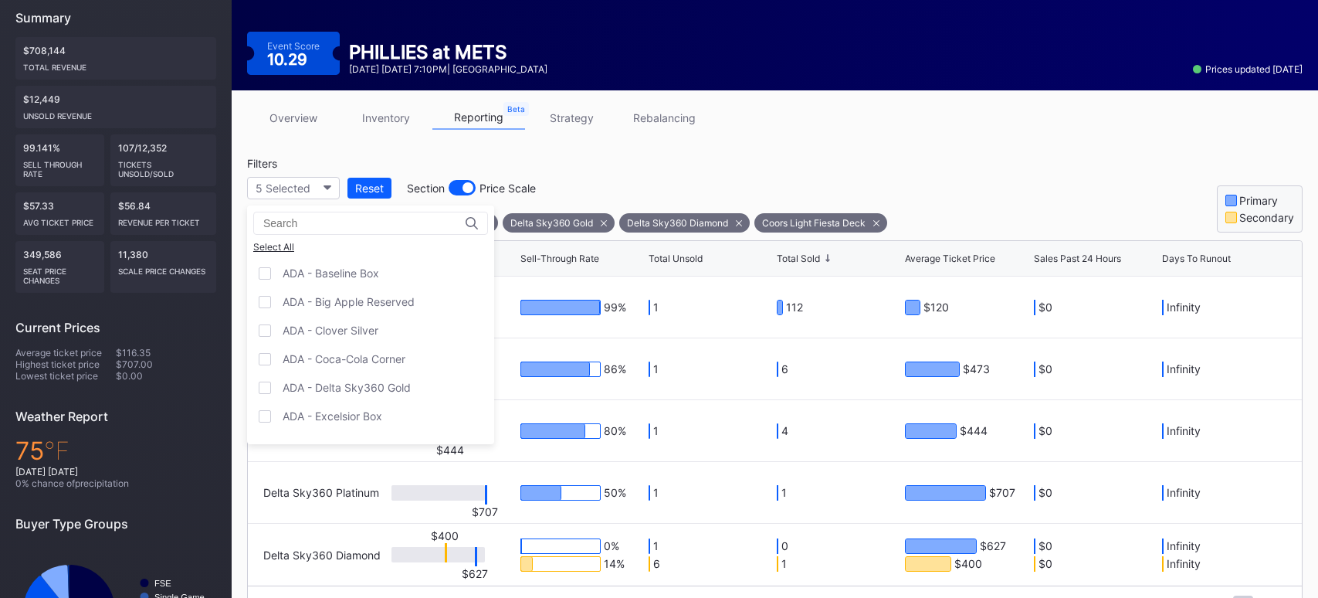
click at [286, 252] on div "Select All" at bounding box center [370, 247] width 235 height 12
click at [284, 250] on div "Deselect All" at bounding box center [370, 247] width 235 height 12
click at [263, 325] on div at bounding box center [265, 331] width 12 height 12
click at [266, 354] on div at bounding box center [265, 360] width 12 height 12
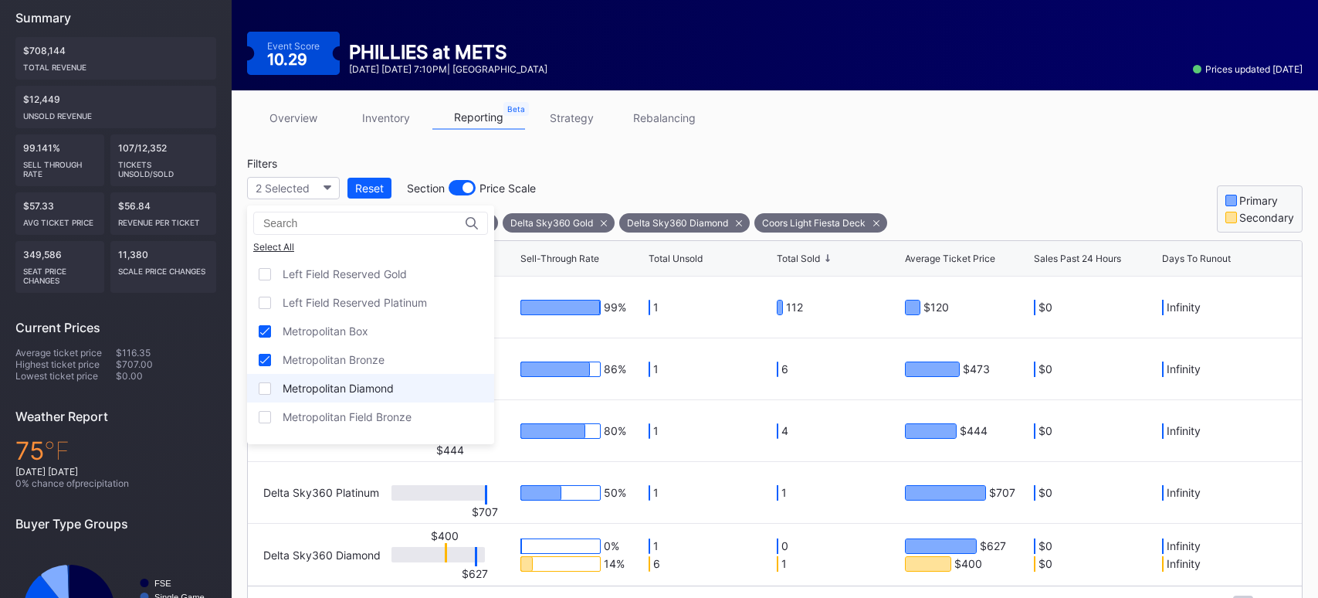
click at [266, 382] on div at bounding box center [265, 388] width 12 height 12
click at [265, 411] on div at bounding box center [265, 417] width 12 height 12
click at [266, 439] on div at bounding box center [265, 445] width 12 height 12
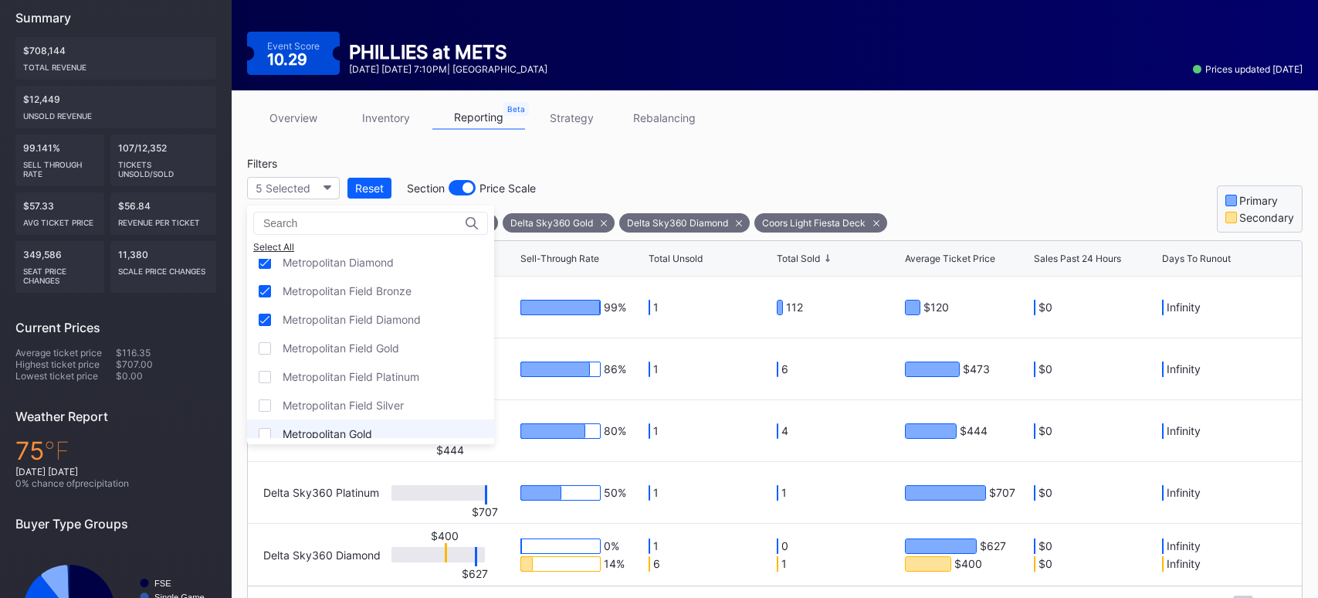
scroll to position [1893, 0]
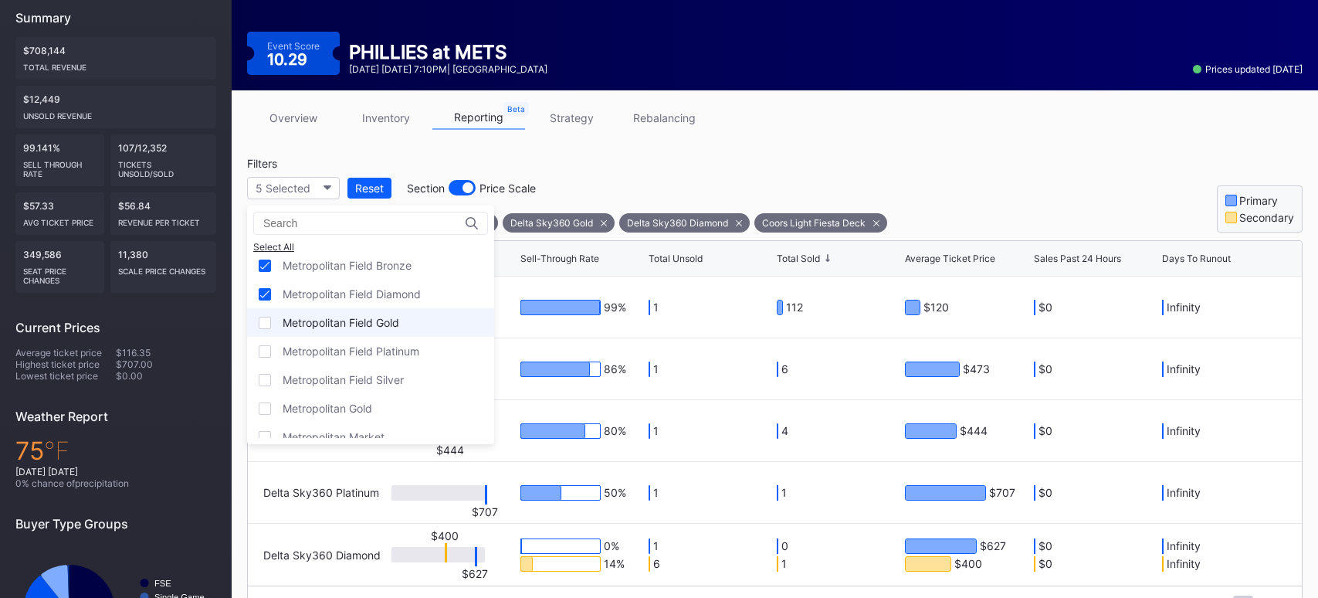
click at [266, 317] on div at bounding box center [265, 323] width 12 height 12
click at [266, 345] on div at bounding box center [265, 351] width 12 height 12
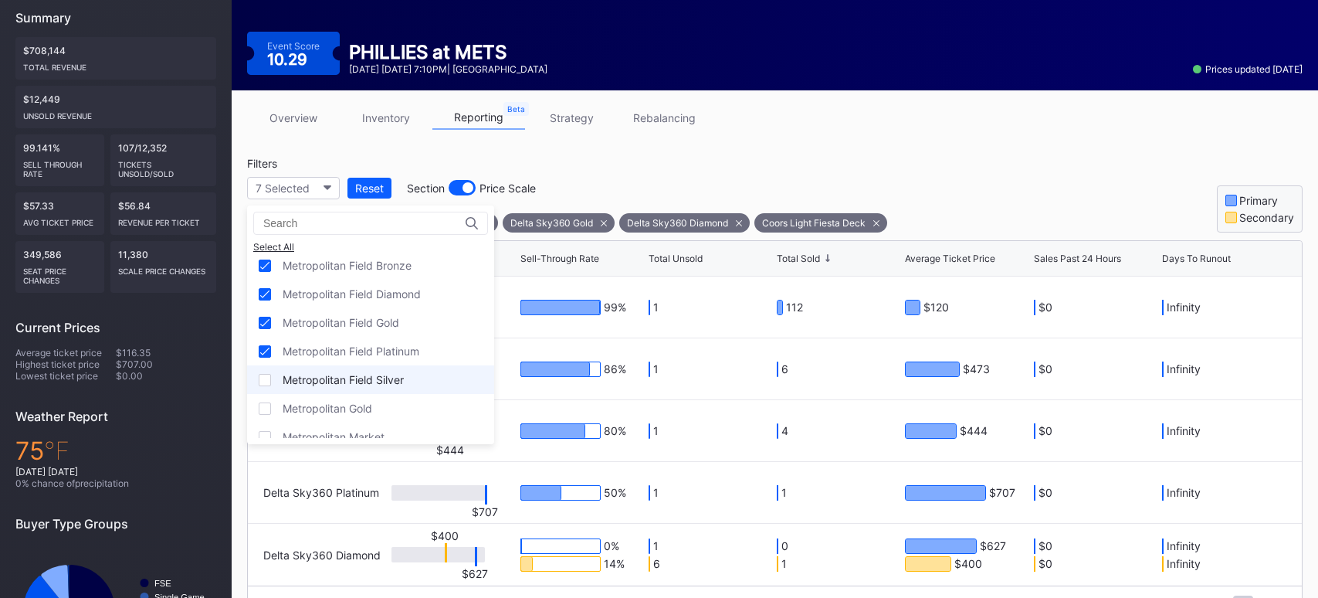
click at [265, 374] on div at bounding box center [265, 380] width 12 height 12
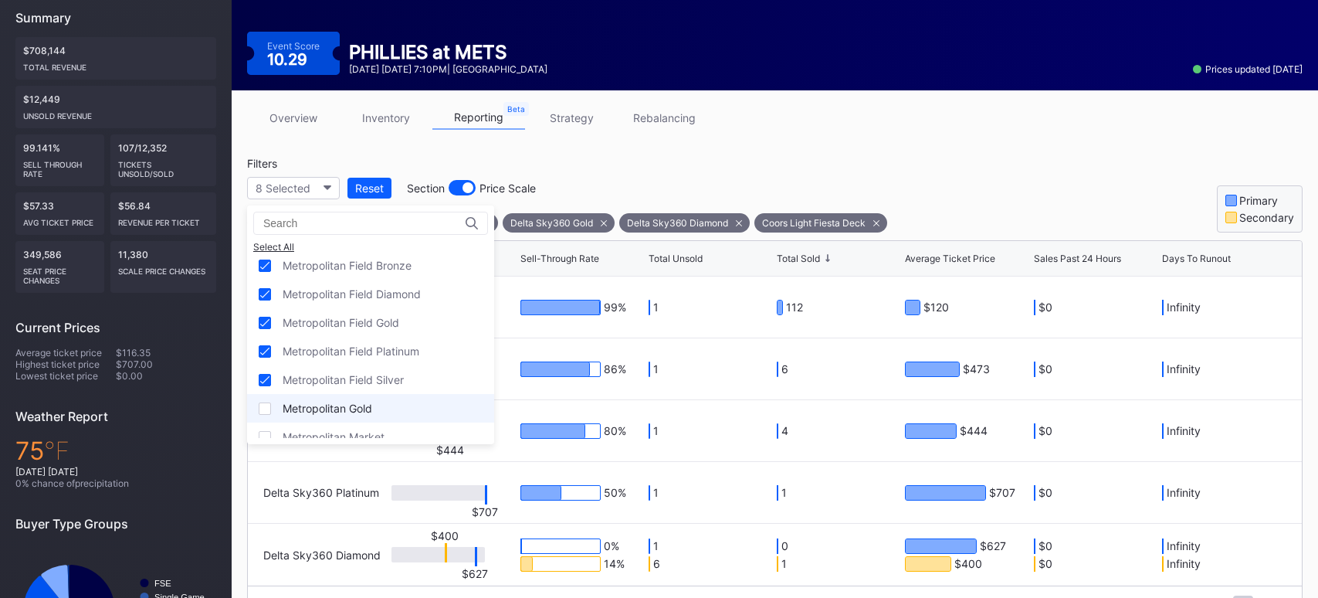
click at [266, 402] on div at bounding box center [265, 408] width 12 height 12
click at [264, 405] on icon at bounding box center [264, 409] width 9 height 8
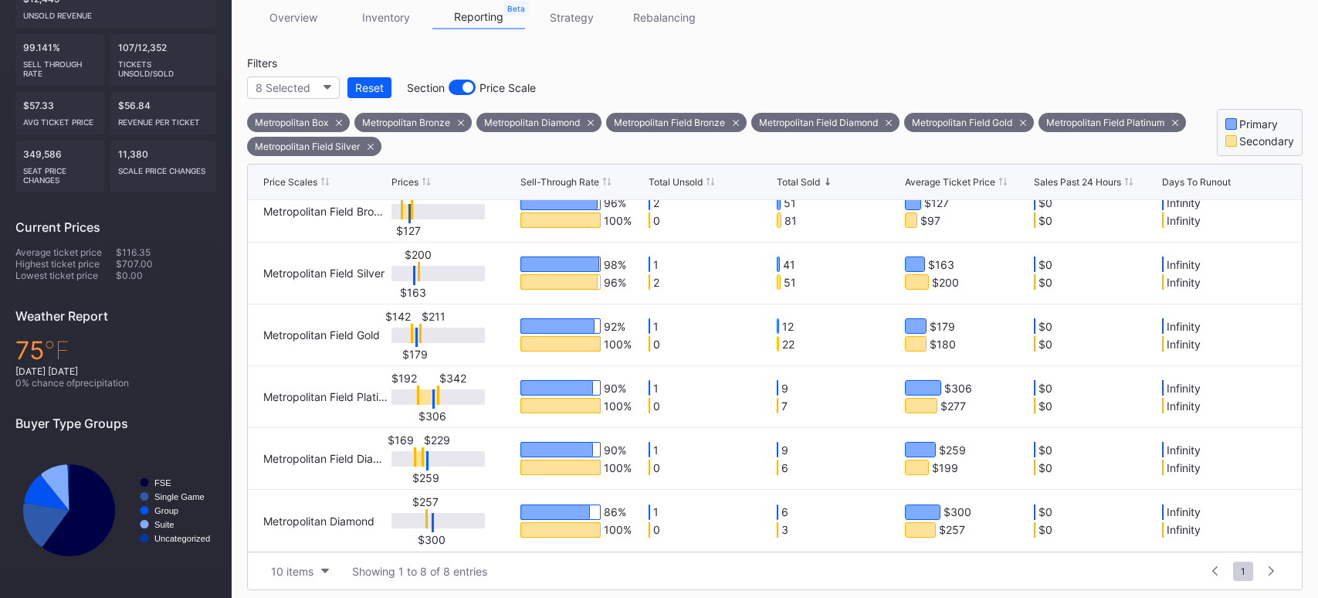
scroll to position [262, 0]
